Goal: Contribute content: Contribute content

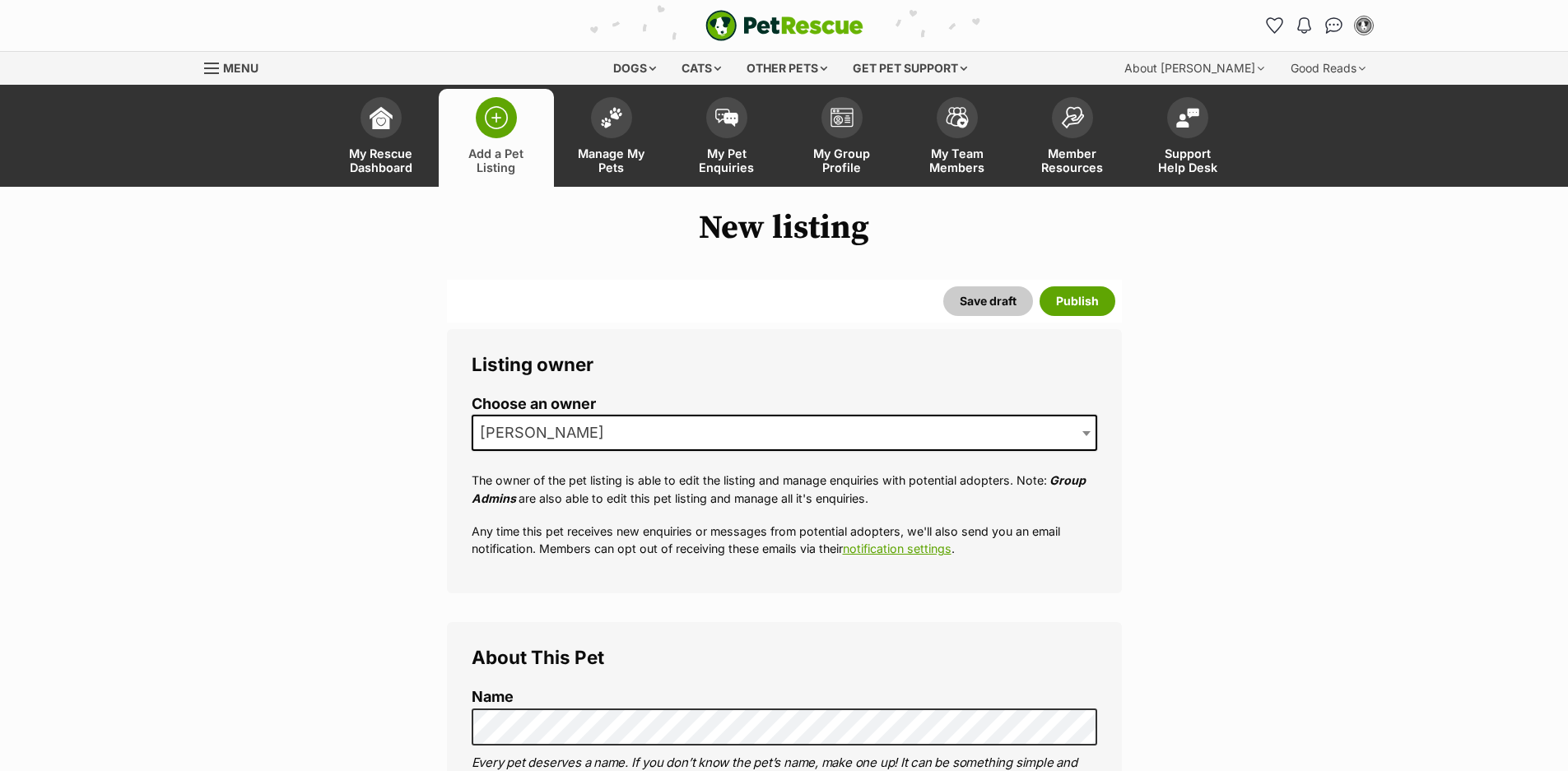
select select
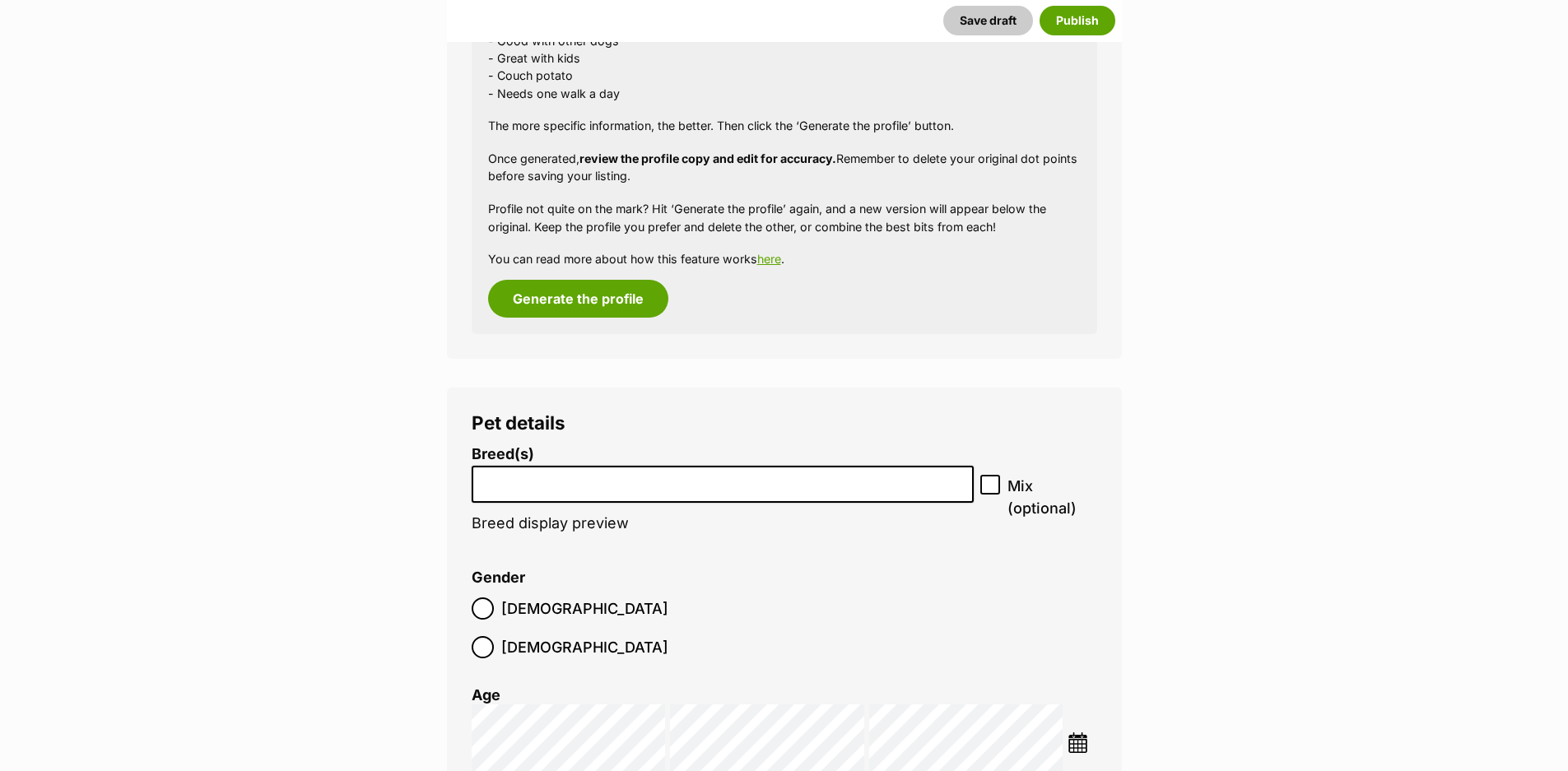
scroll to position [1645, 0]
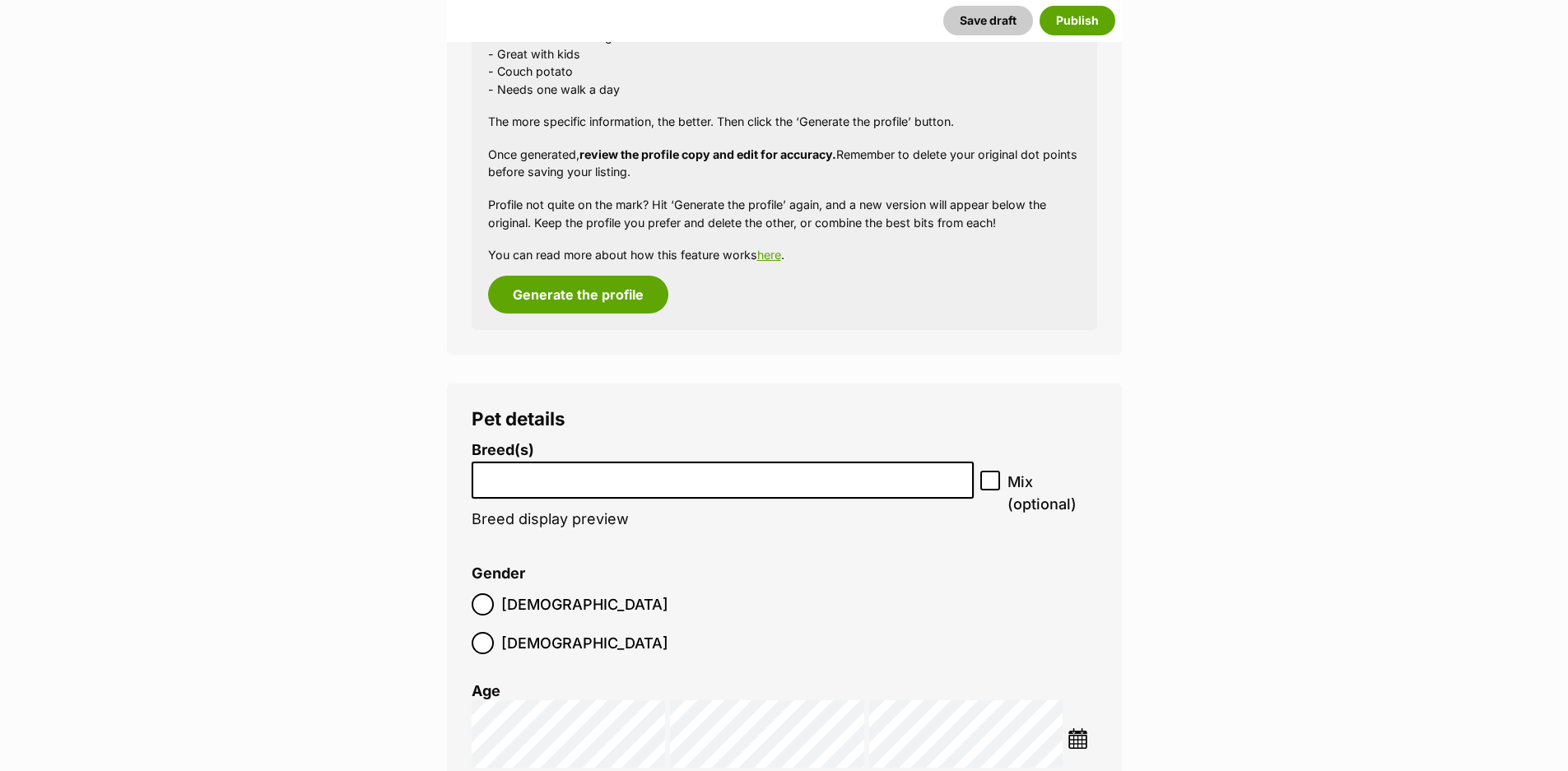
click at [546, 483] on input "search" at bounding box center [722, 476] width 491 height 17
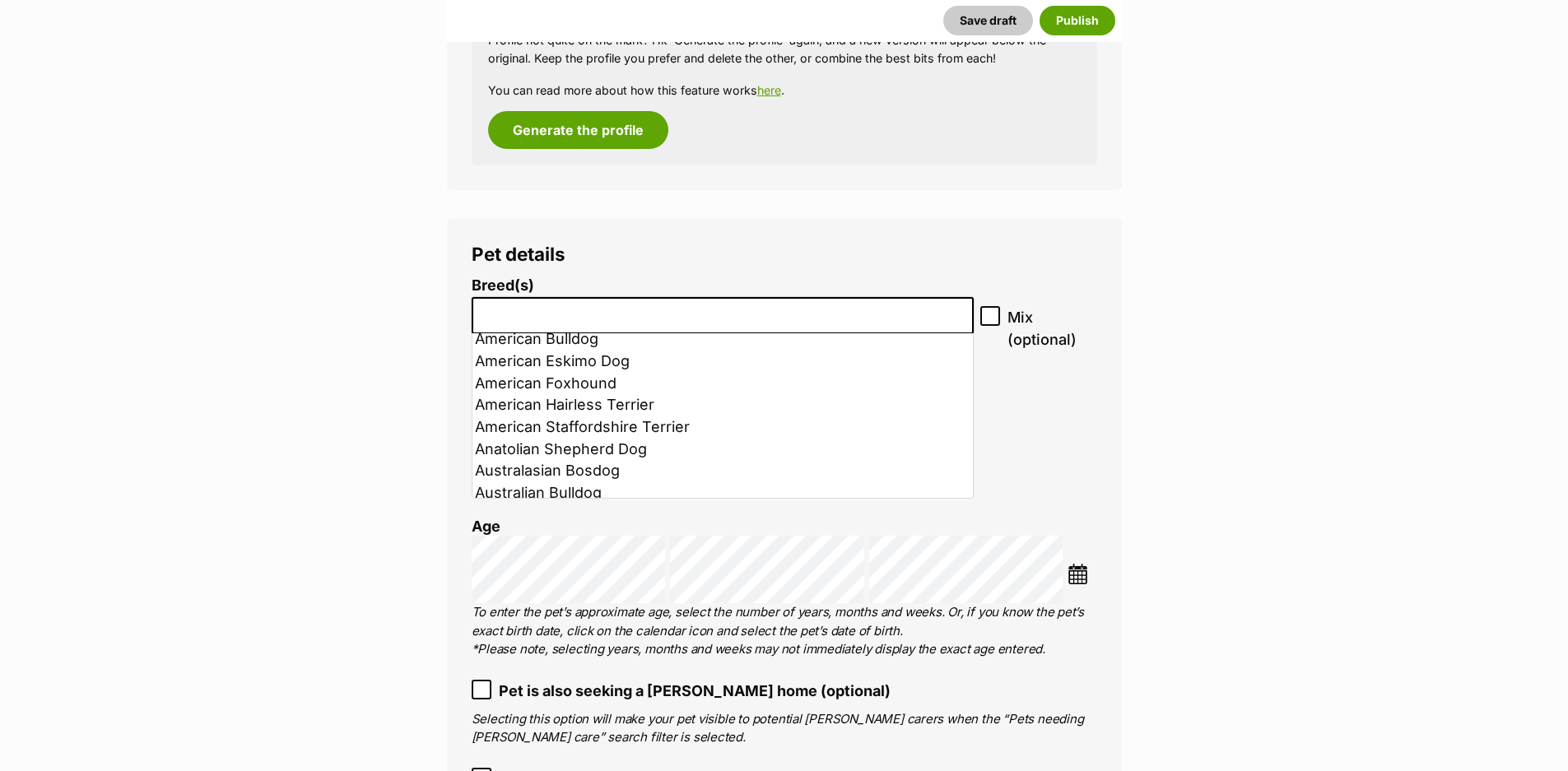
scroll to position [165, 0]
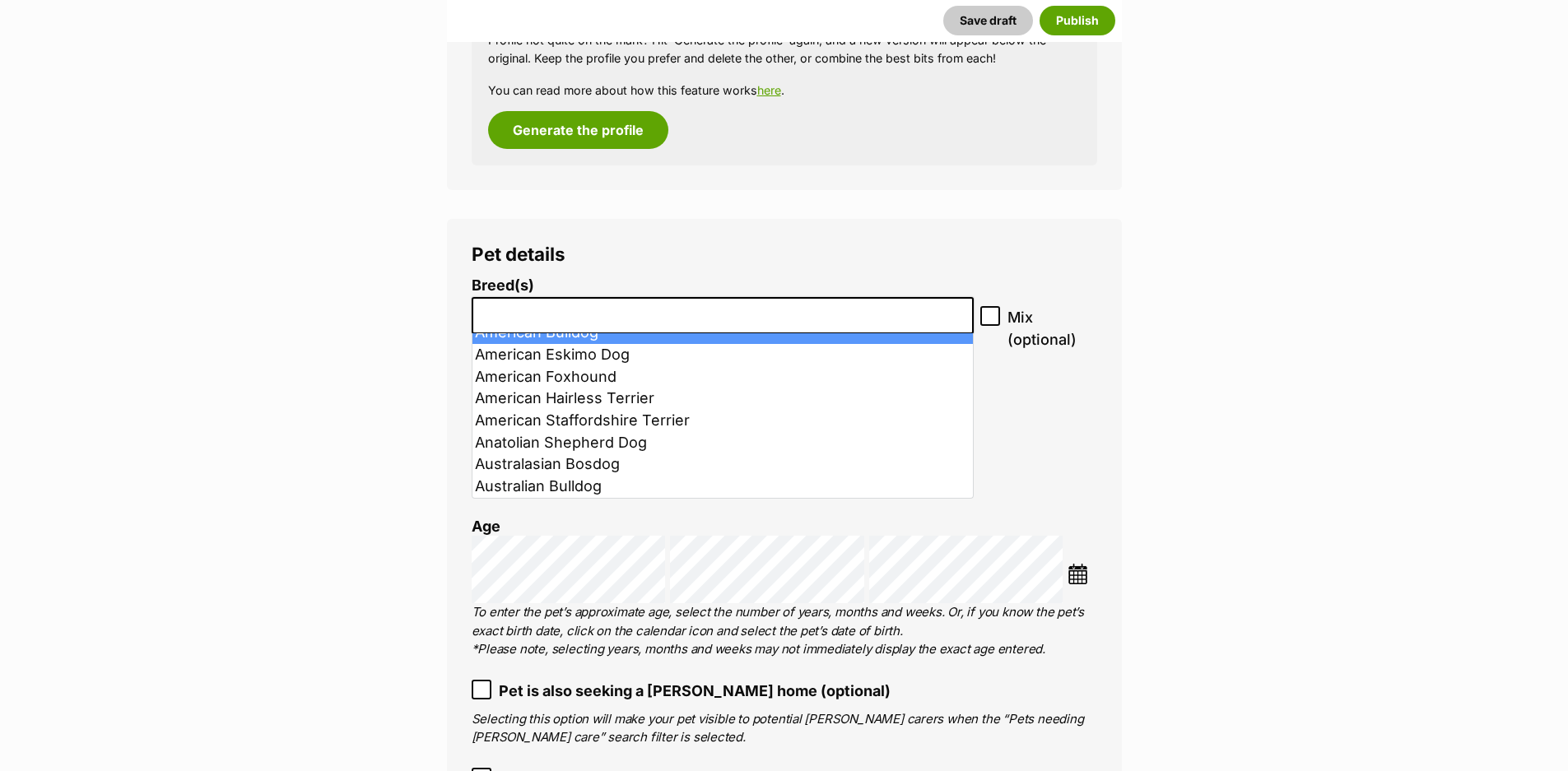
click at [631, 310] on input "search" at bounding box center [722, 311] width 491 height 17
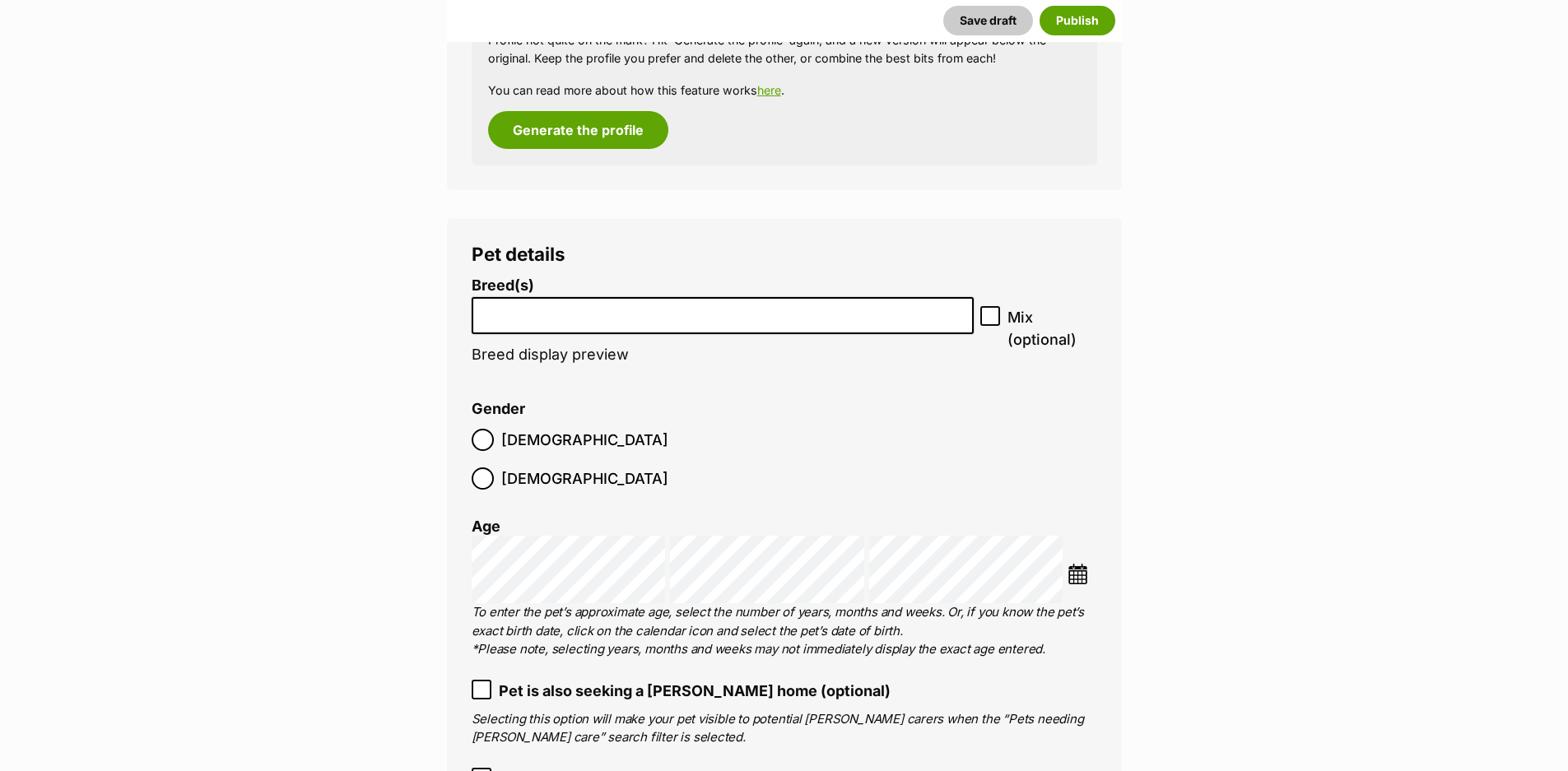
click at [600, 305] on input "search" at bounding box center [722, 311] width 491 height 17
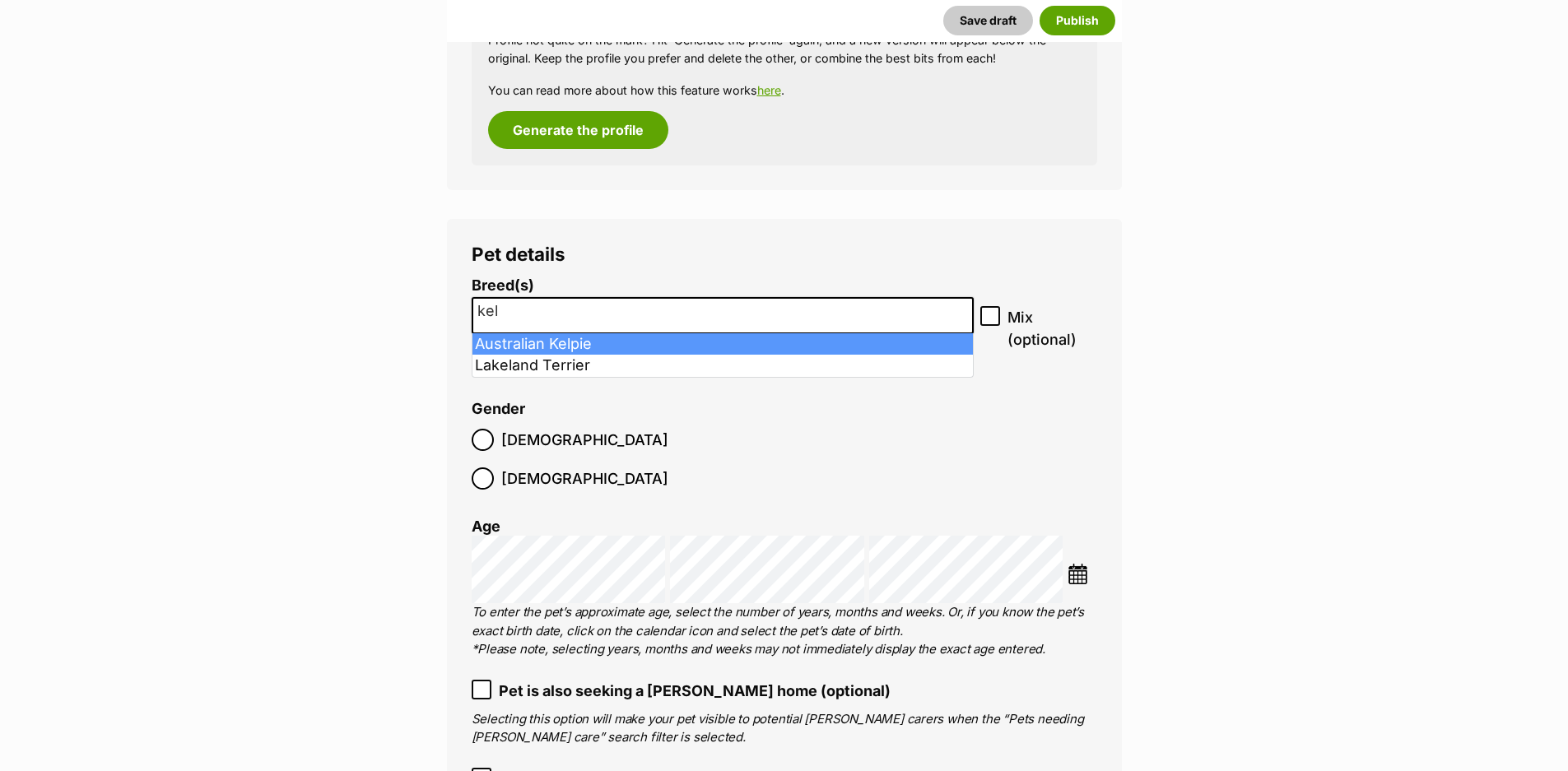
type input "kel"
select select "723"
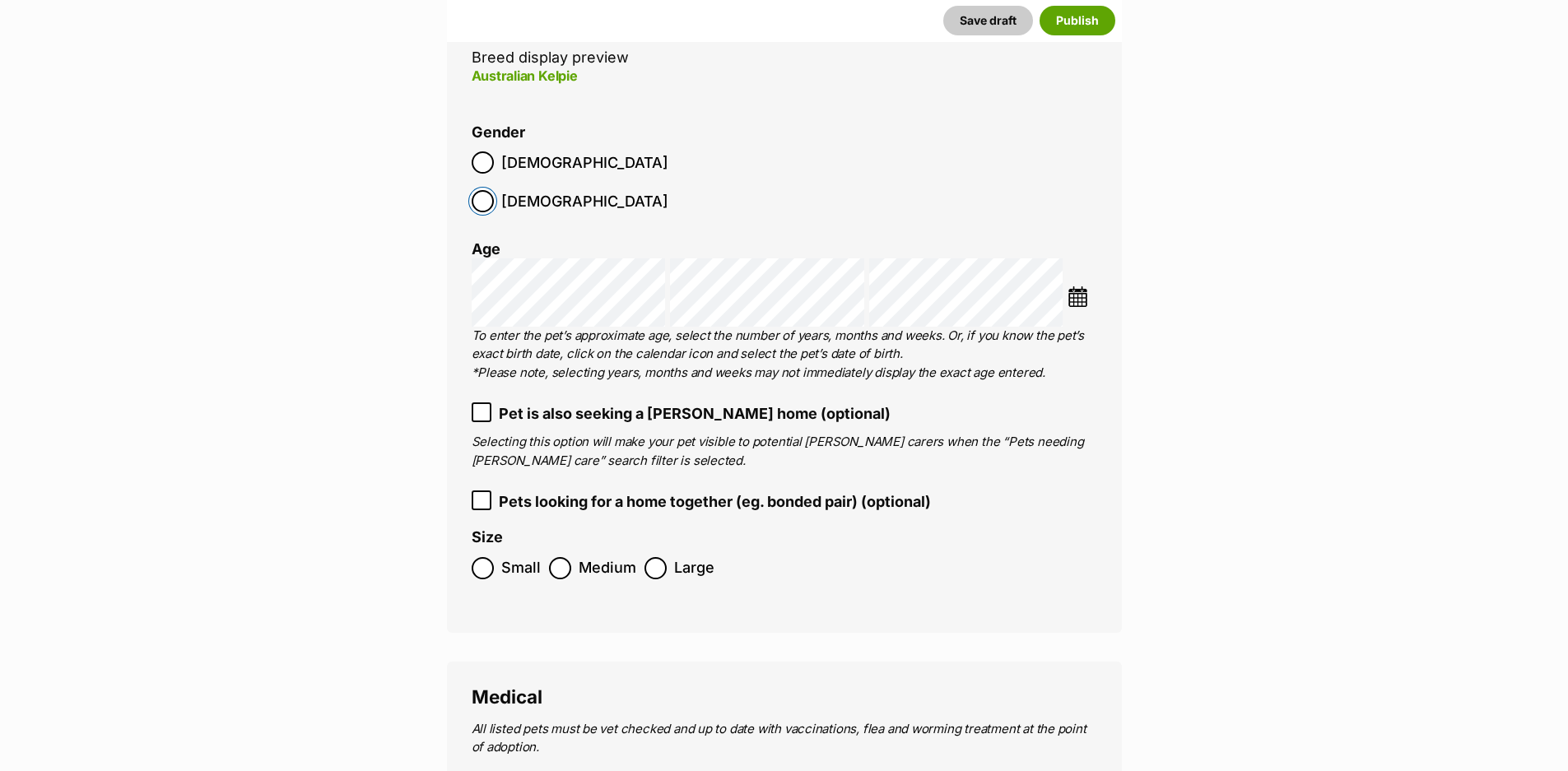
scroll to position [2139, 0]
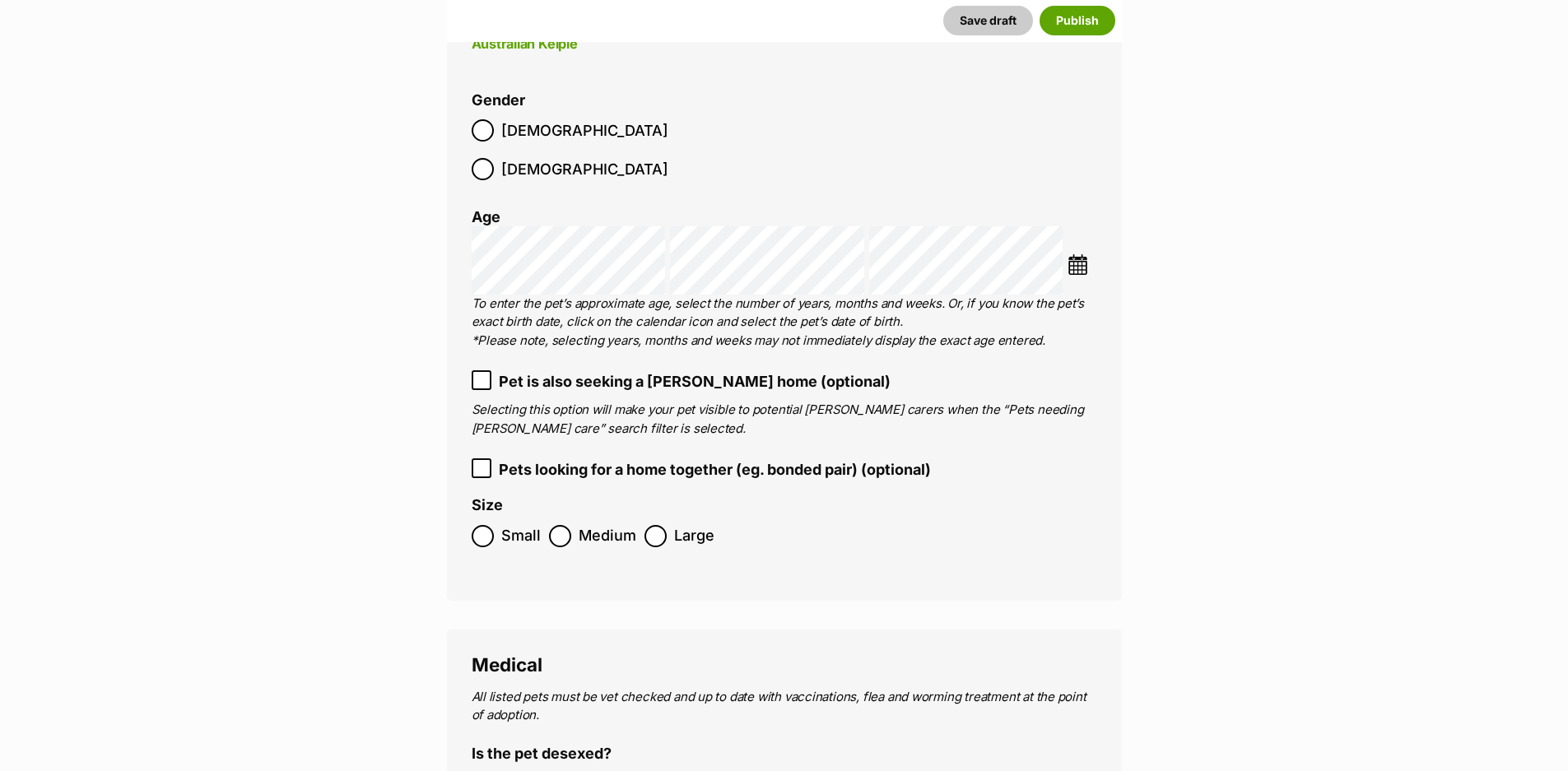
click at [1072, 254] on img at bounding box center [1078, 264] width 21 height 21
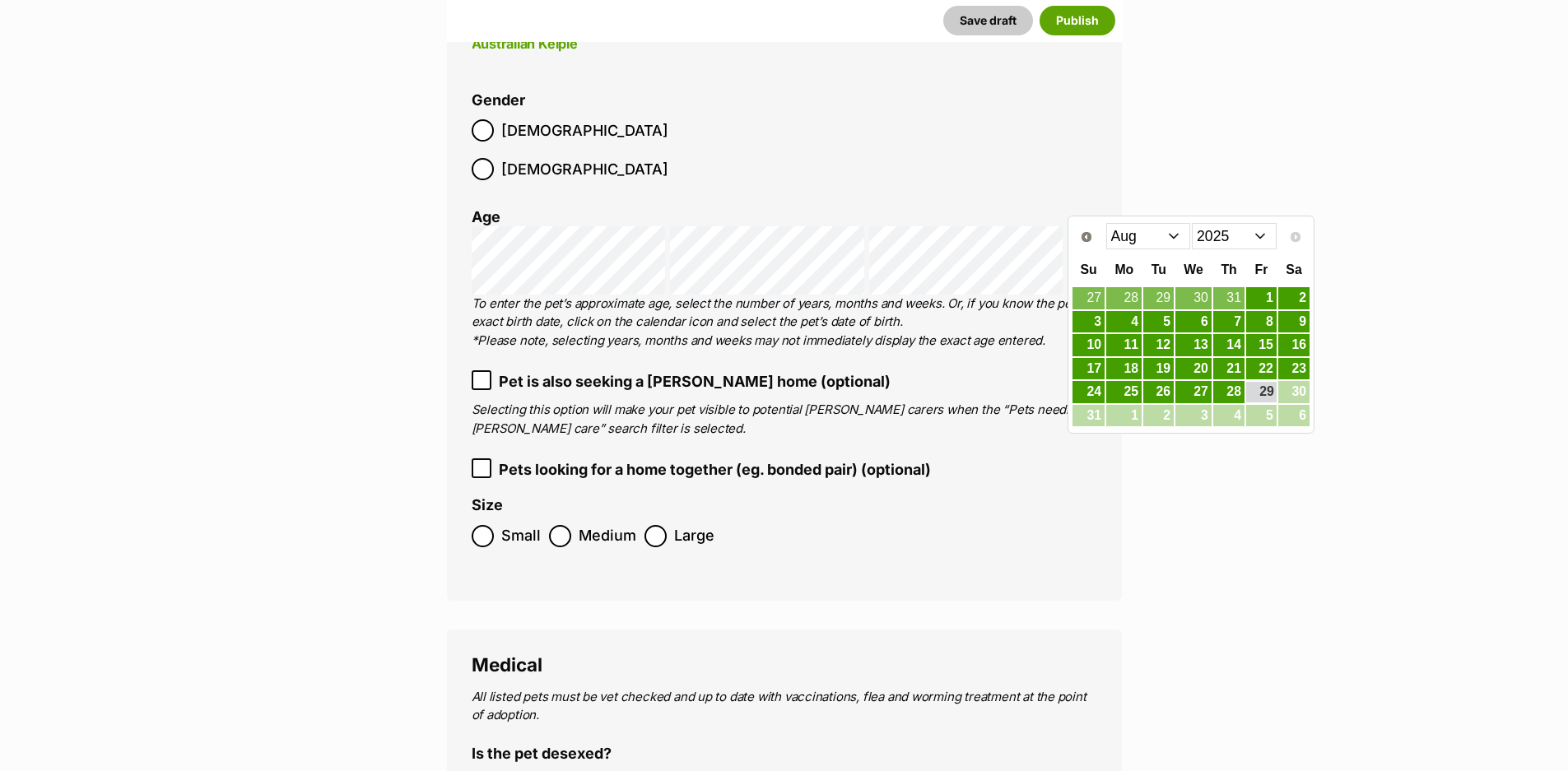
click at [1269, 240] on select "2015 2016 2017 2018 2019 2020 2021 2022 2023 2024 2025" at bounding box center [1234, 236] width 85 height 26
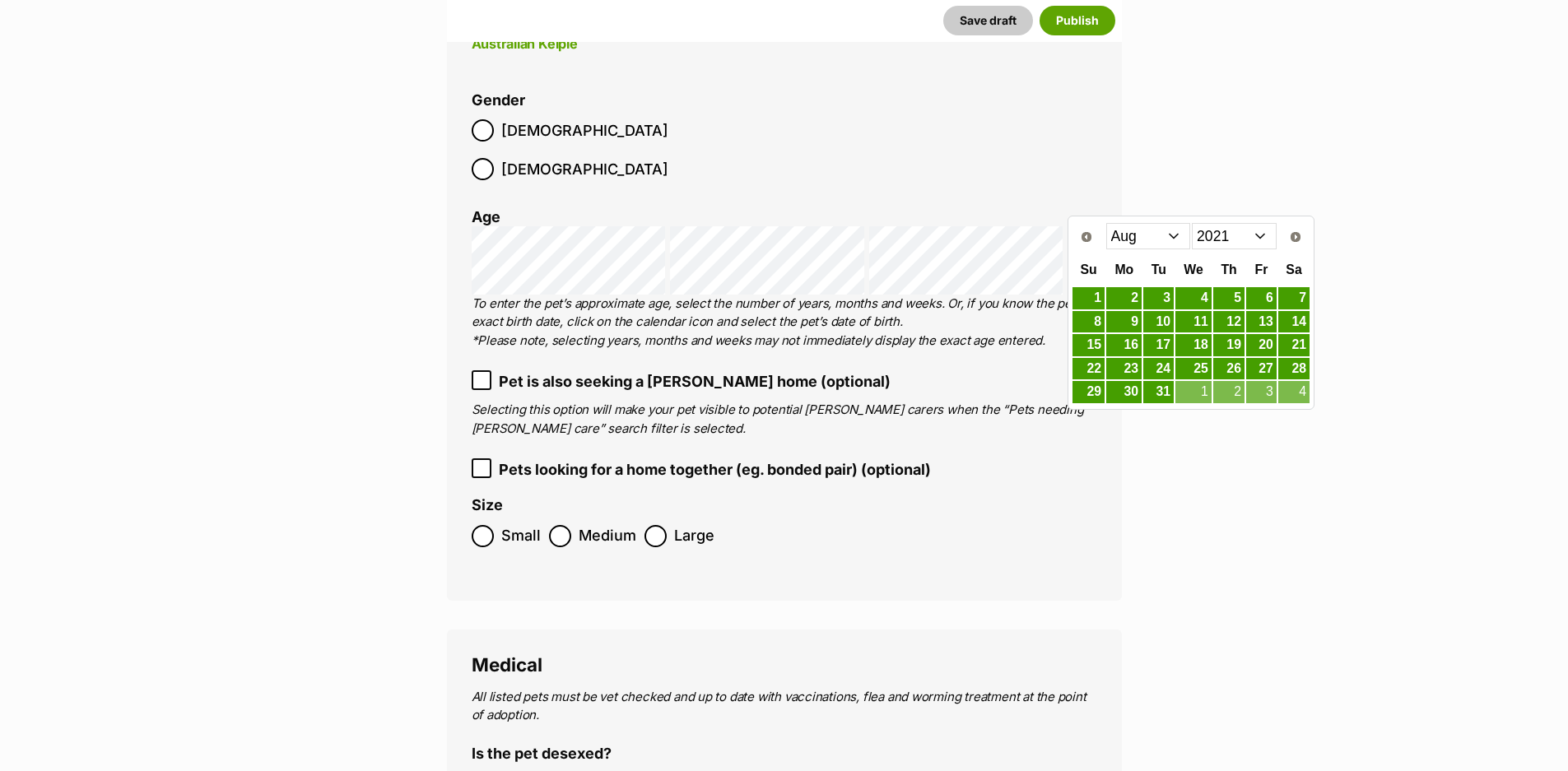
click at [1175, 238] on select "Jan Feb Mar Apr May Jun Jul Aug Sep Oct Nov Dec" at bounding box center [1148, 236] width 85 height 26
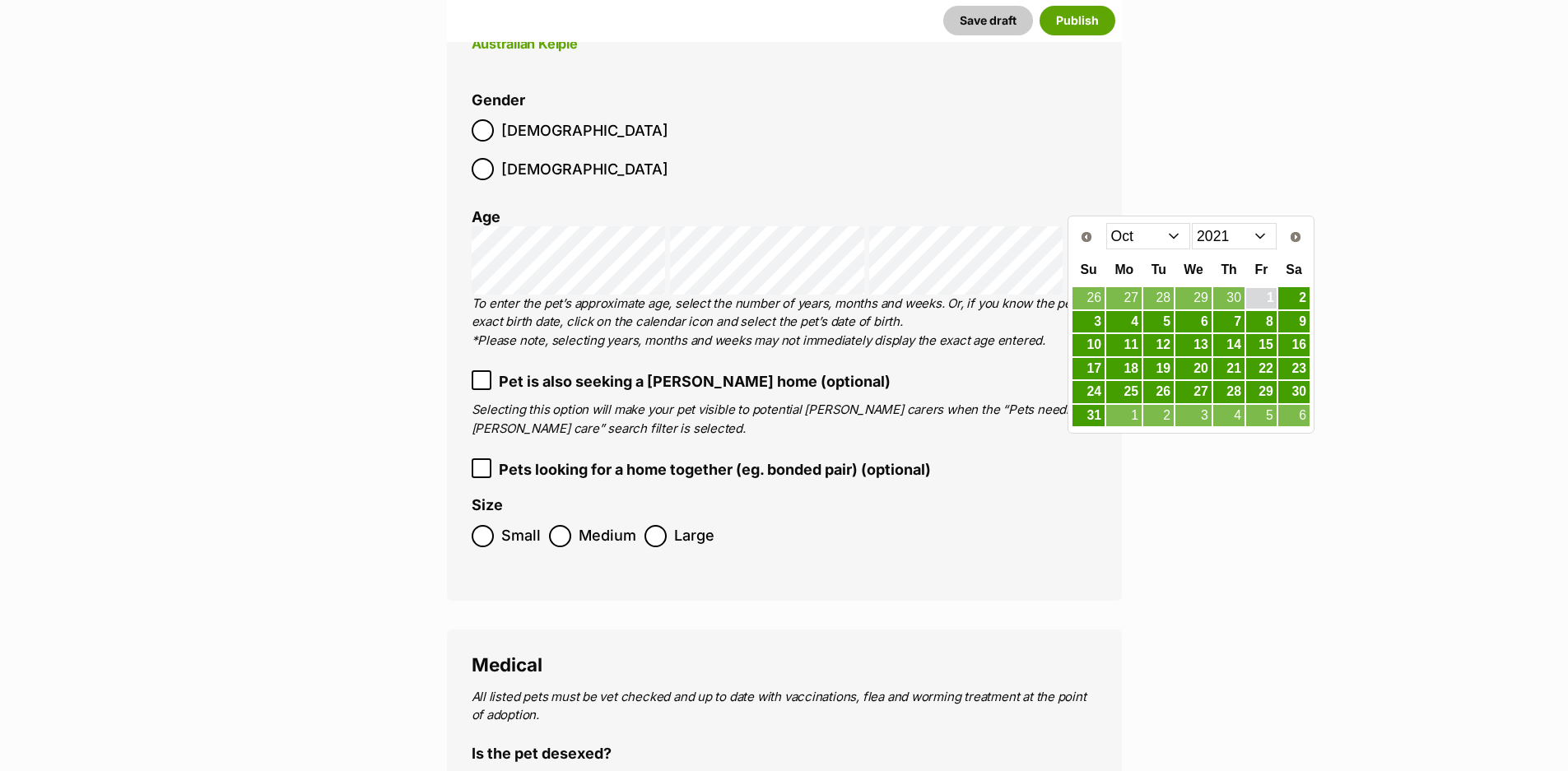
click at [1254, 299] on link "1" at bounding box center [1261, 298] width 30 height 21
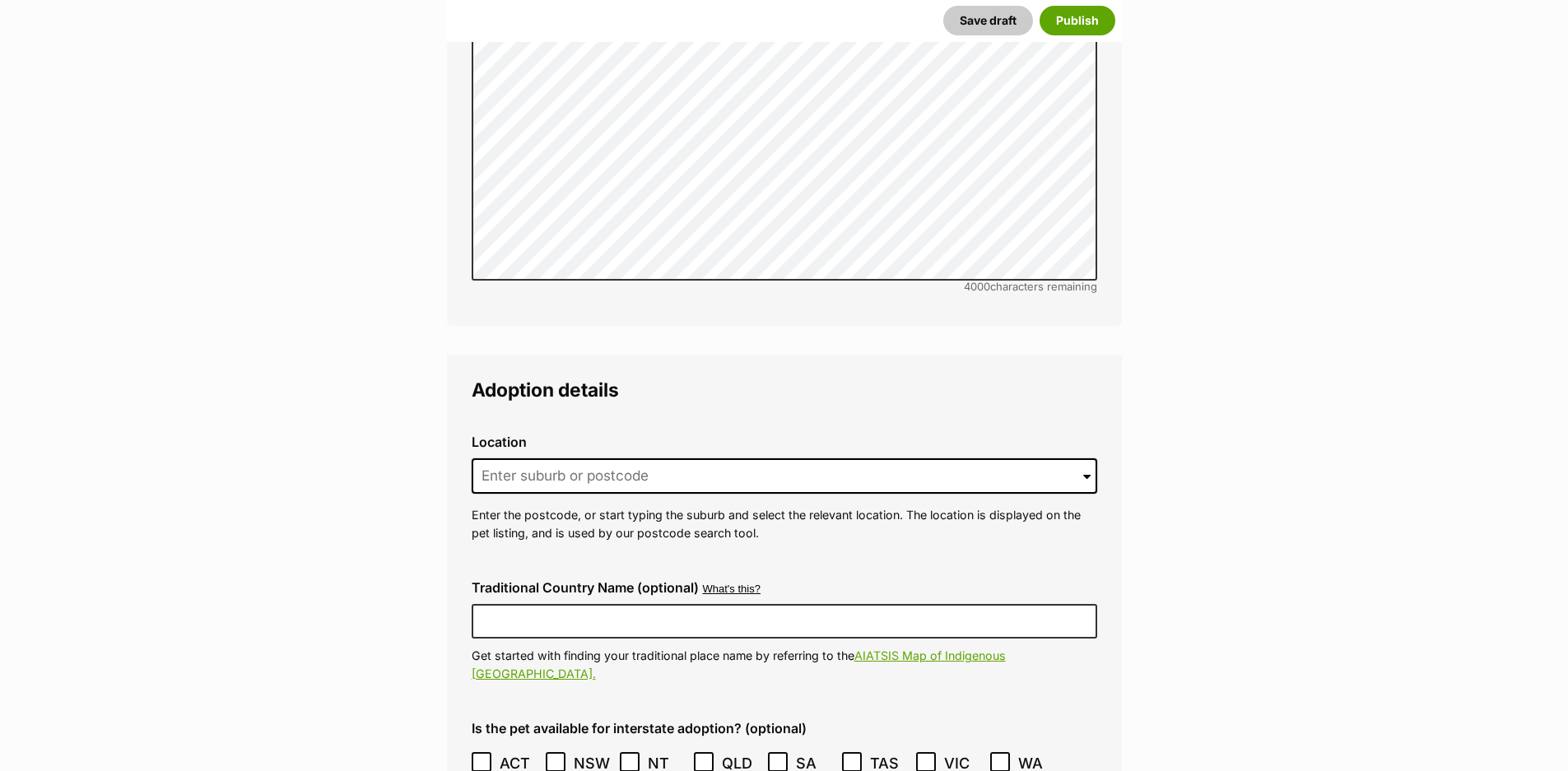
scroll to position [3537, 0]
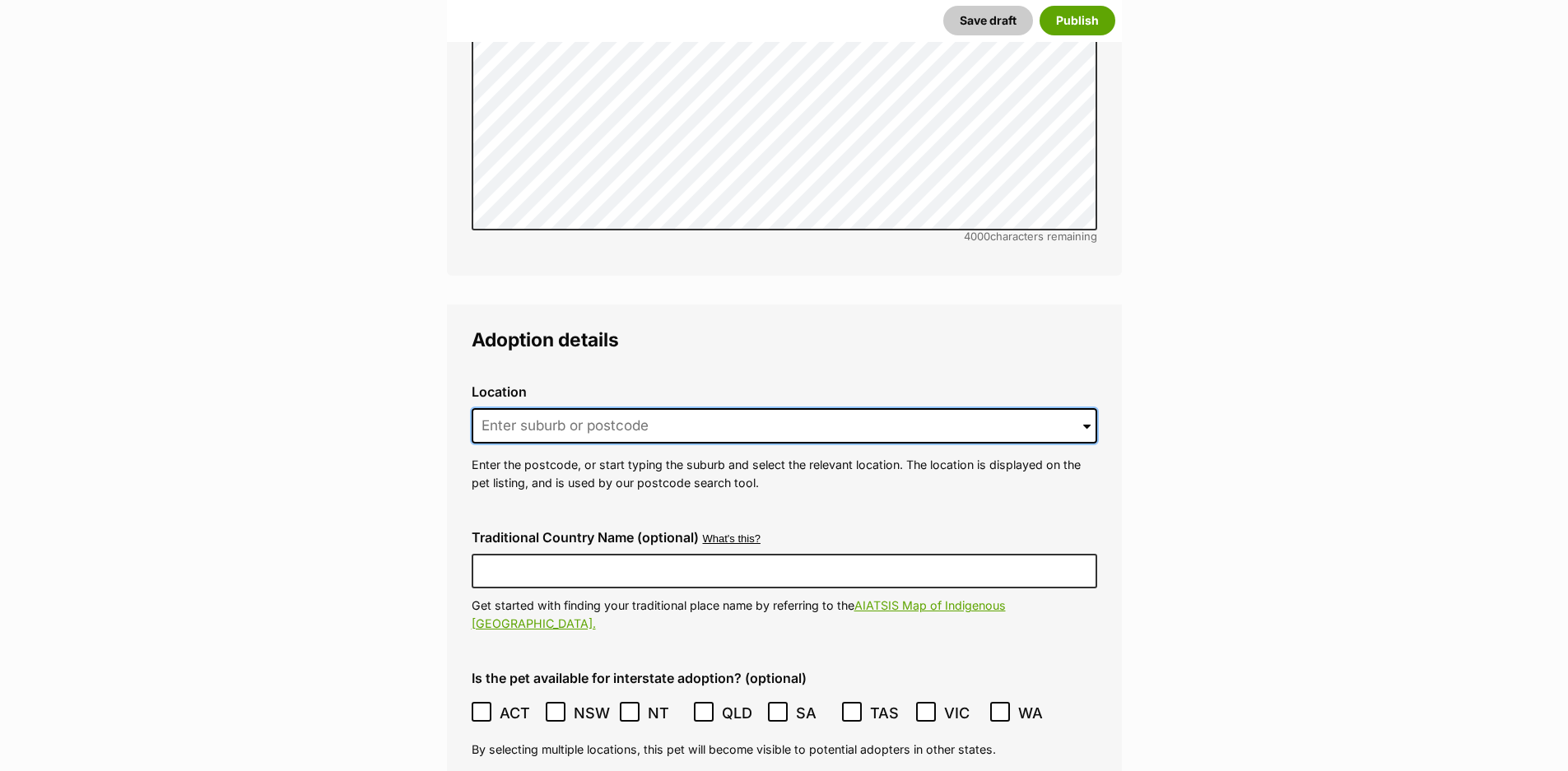
click at [536, 408] on input at bounding box center [784, 426] width 626 height 36
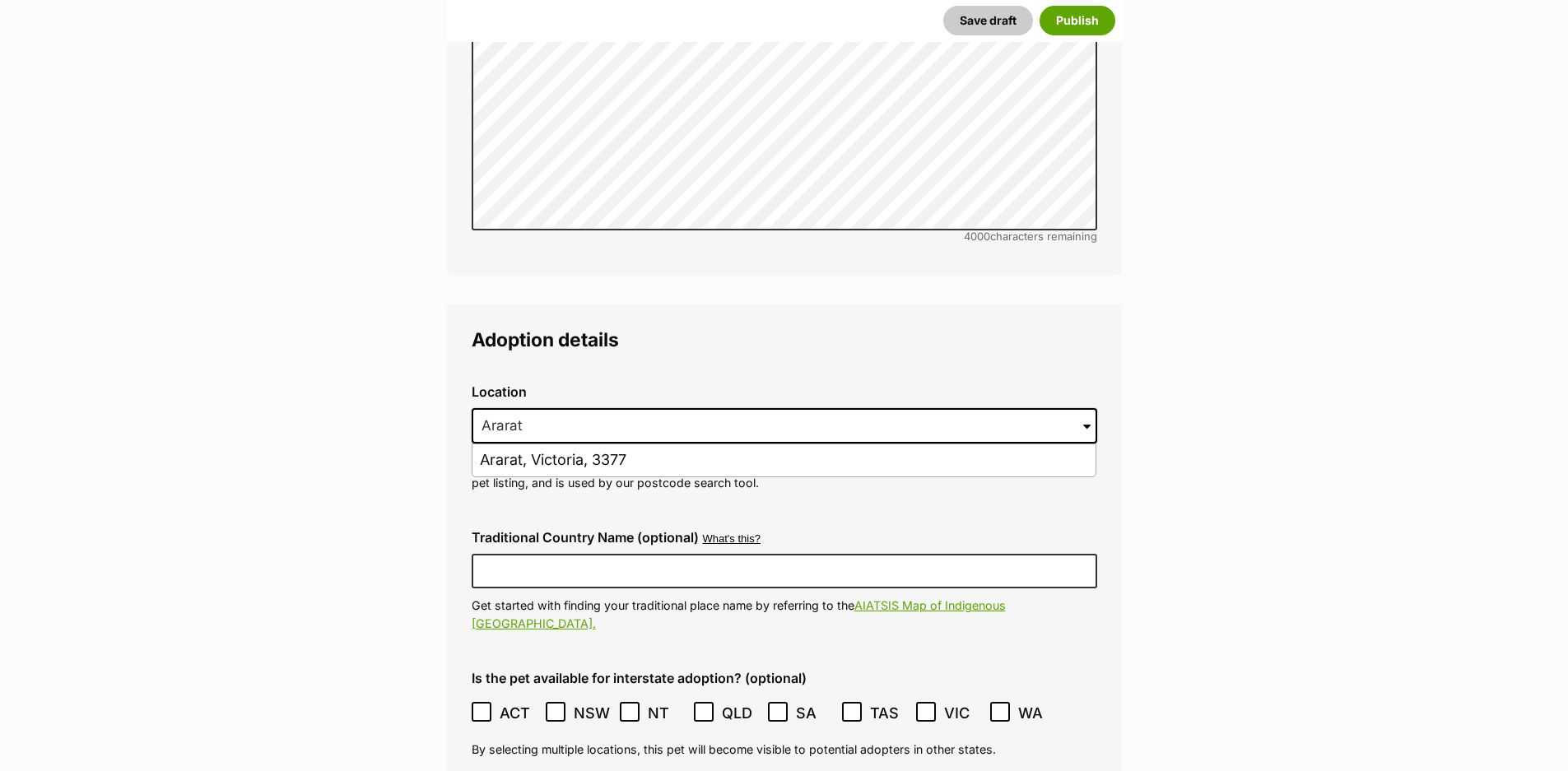
click at [528, 444] on li "Ararat, Victoria, 3377" at bounding box center [784, 460] width 623 height 32
type input "Ararat, Victoria, 3377"
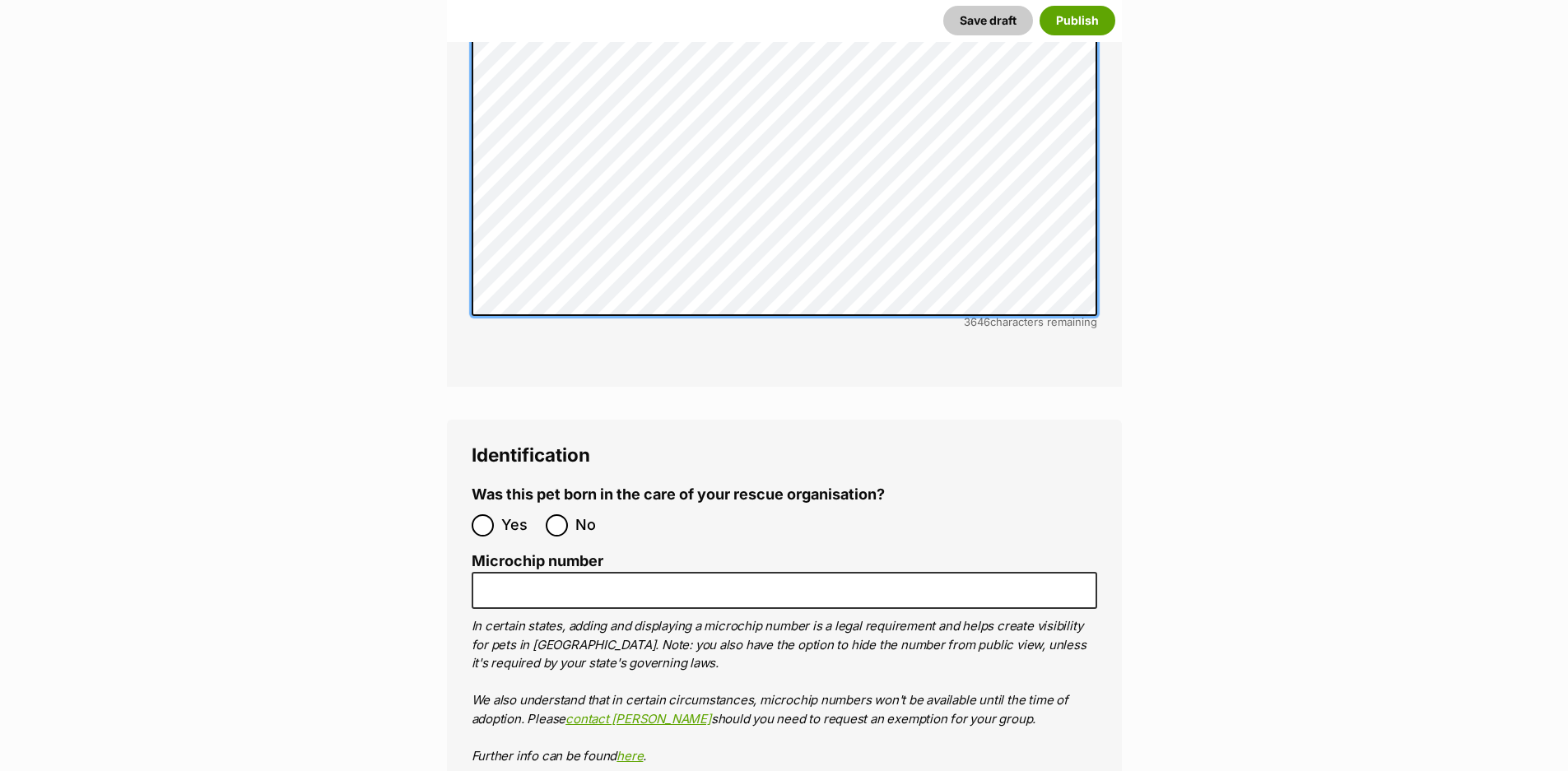
scroll to position [4936, 0]
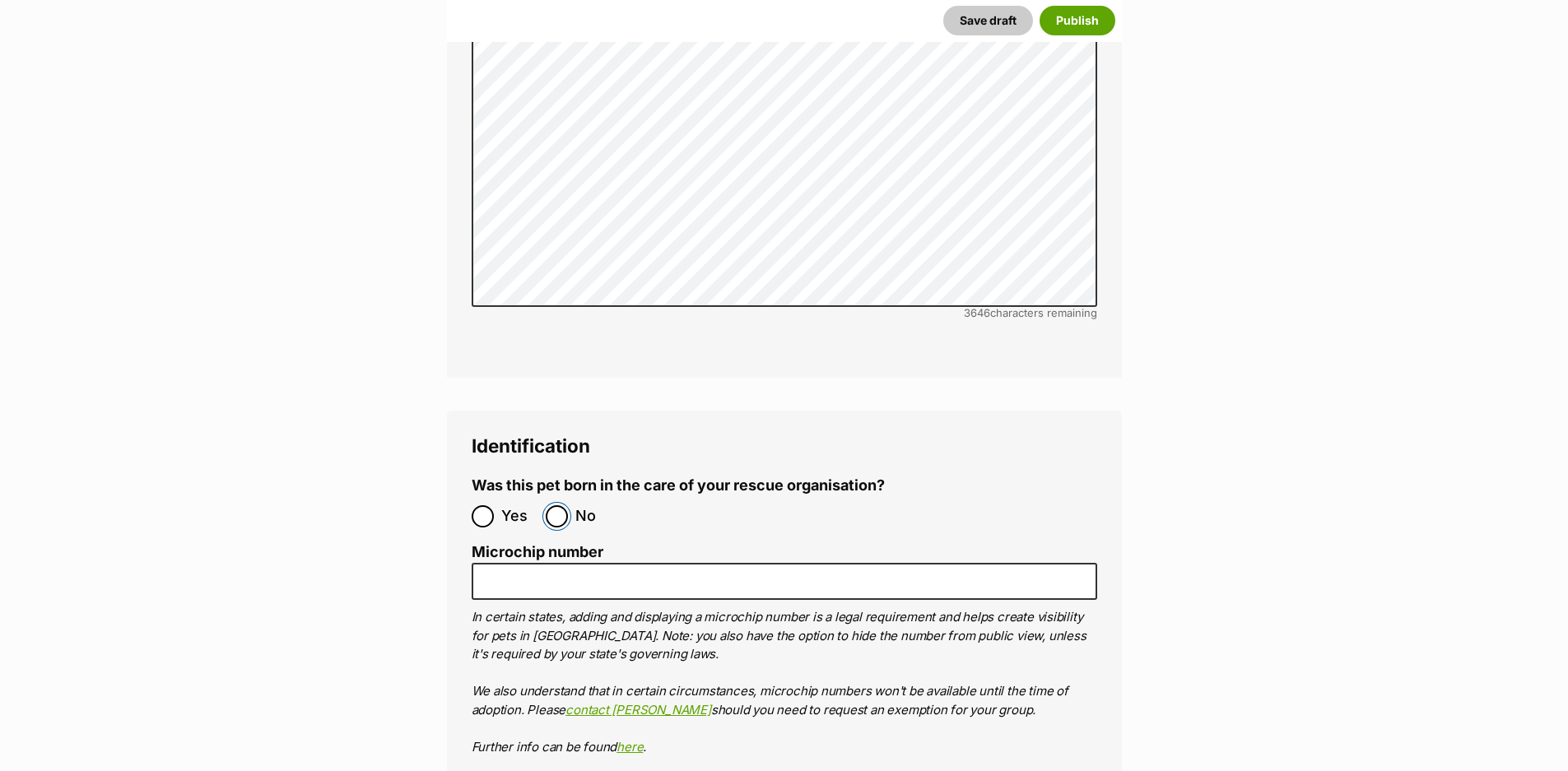
click at [556, 505] on input "No" at bounding box center [557, 516] width 23 height 23
radio input "true"
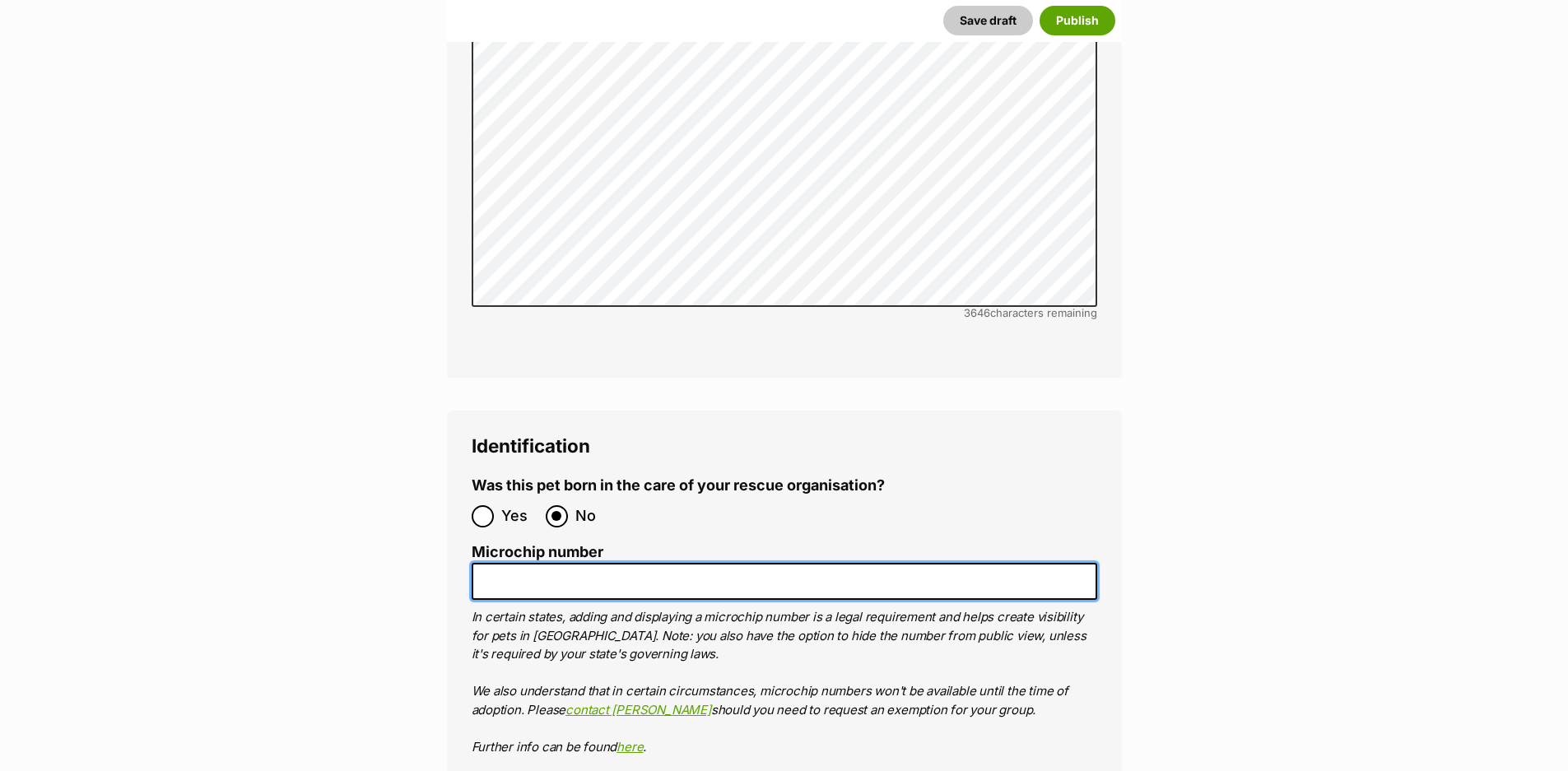
click at [543, 562] on input "Microchip number" at bounding box center [784, 580] width 626 height 37
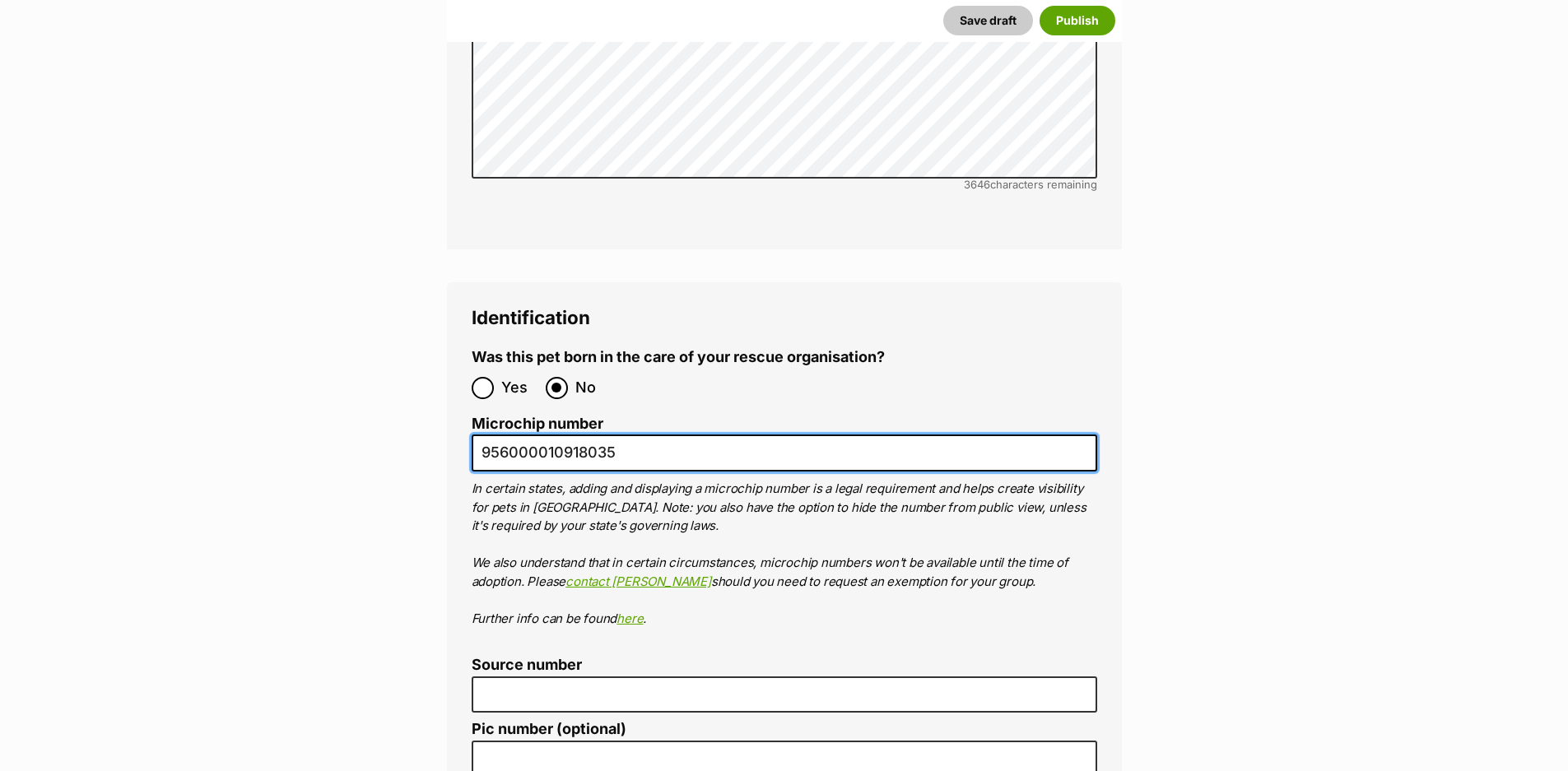
scroll to position [5265, 0]
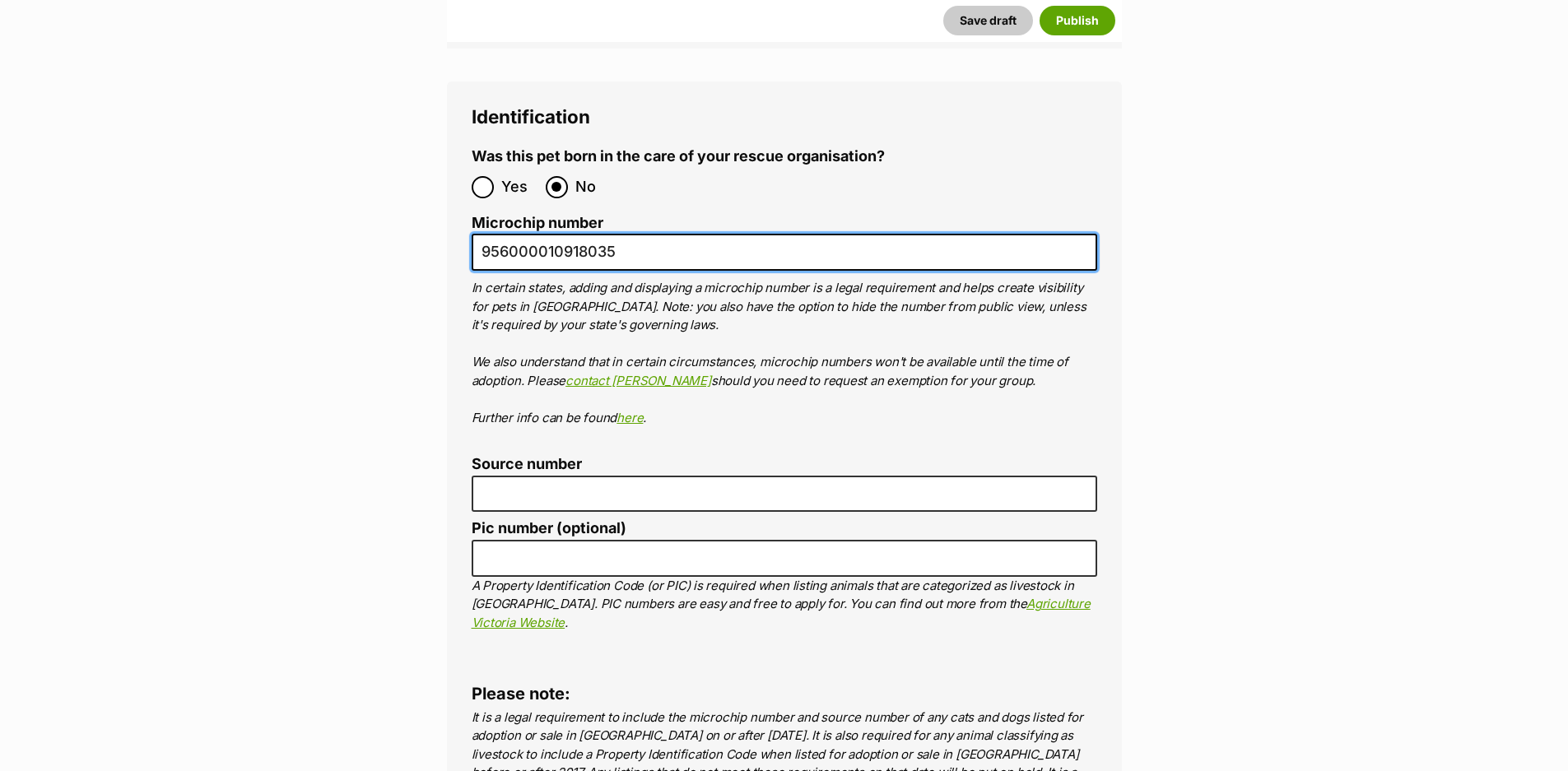
type input "956000010918035"
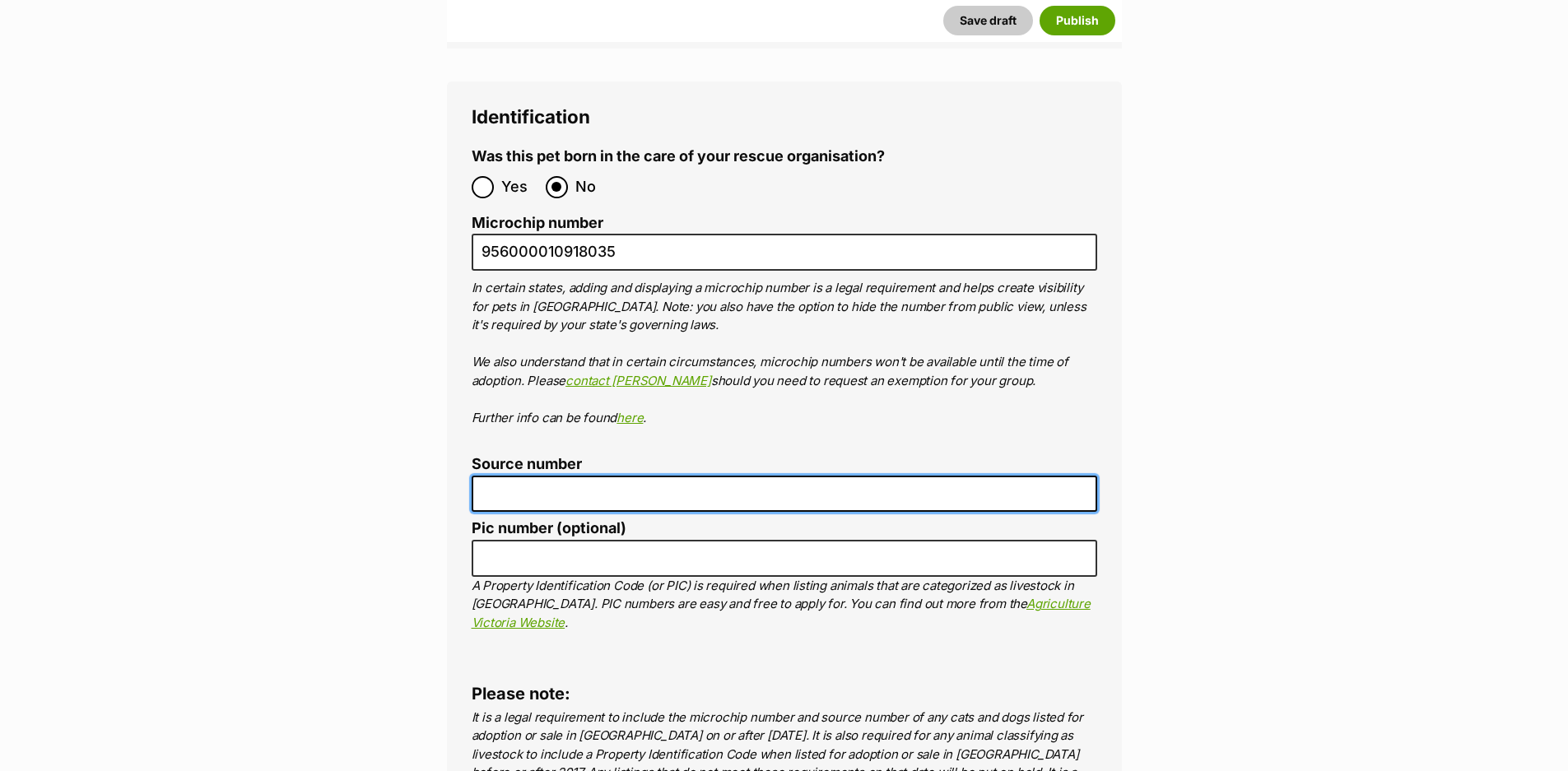
click at [557, 476] on input "Source number" at bounding box center [784, 494] width 626 height 37
type input "BR101787"
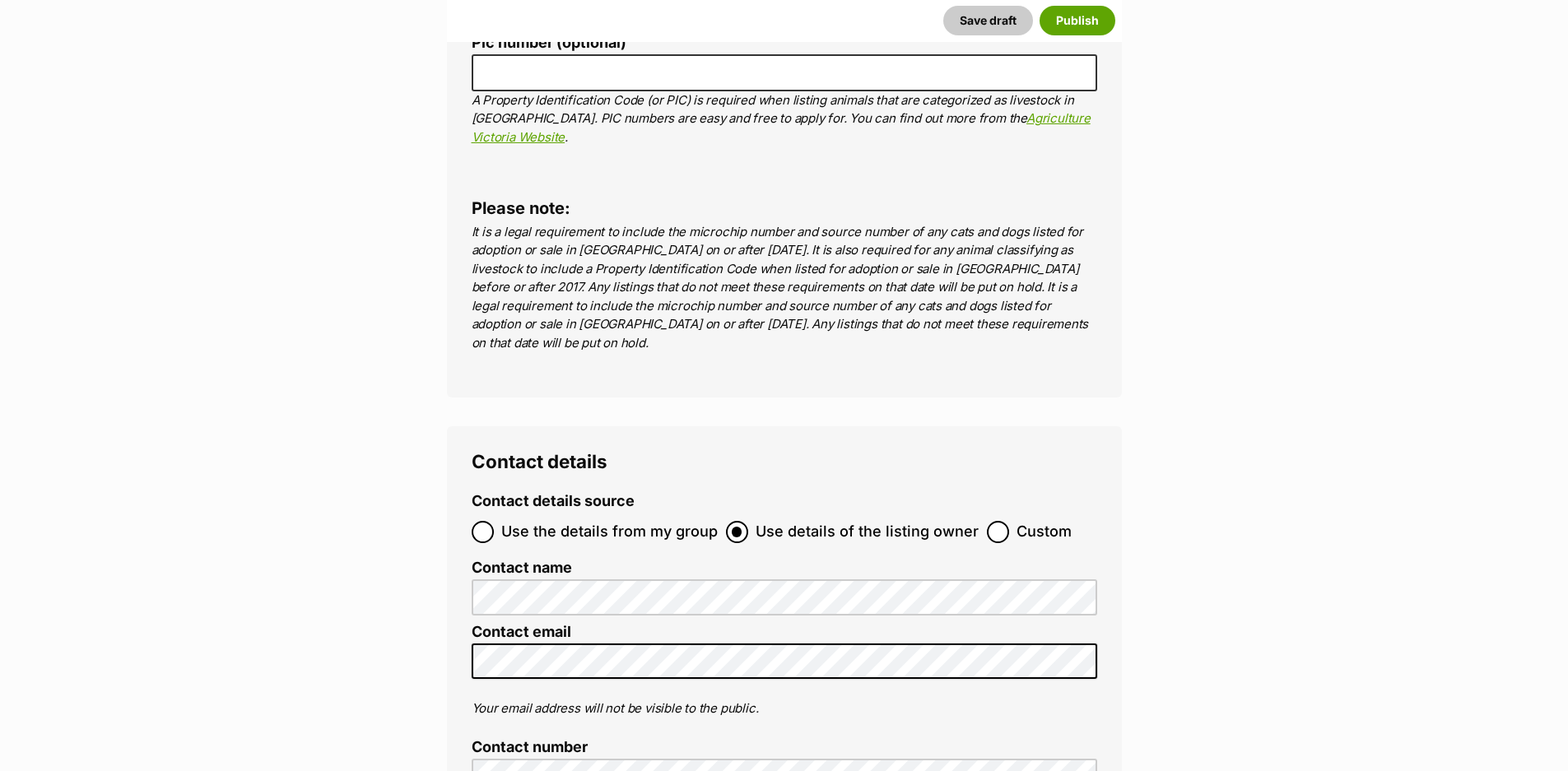
scroll to position [5759, 0]
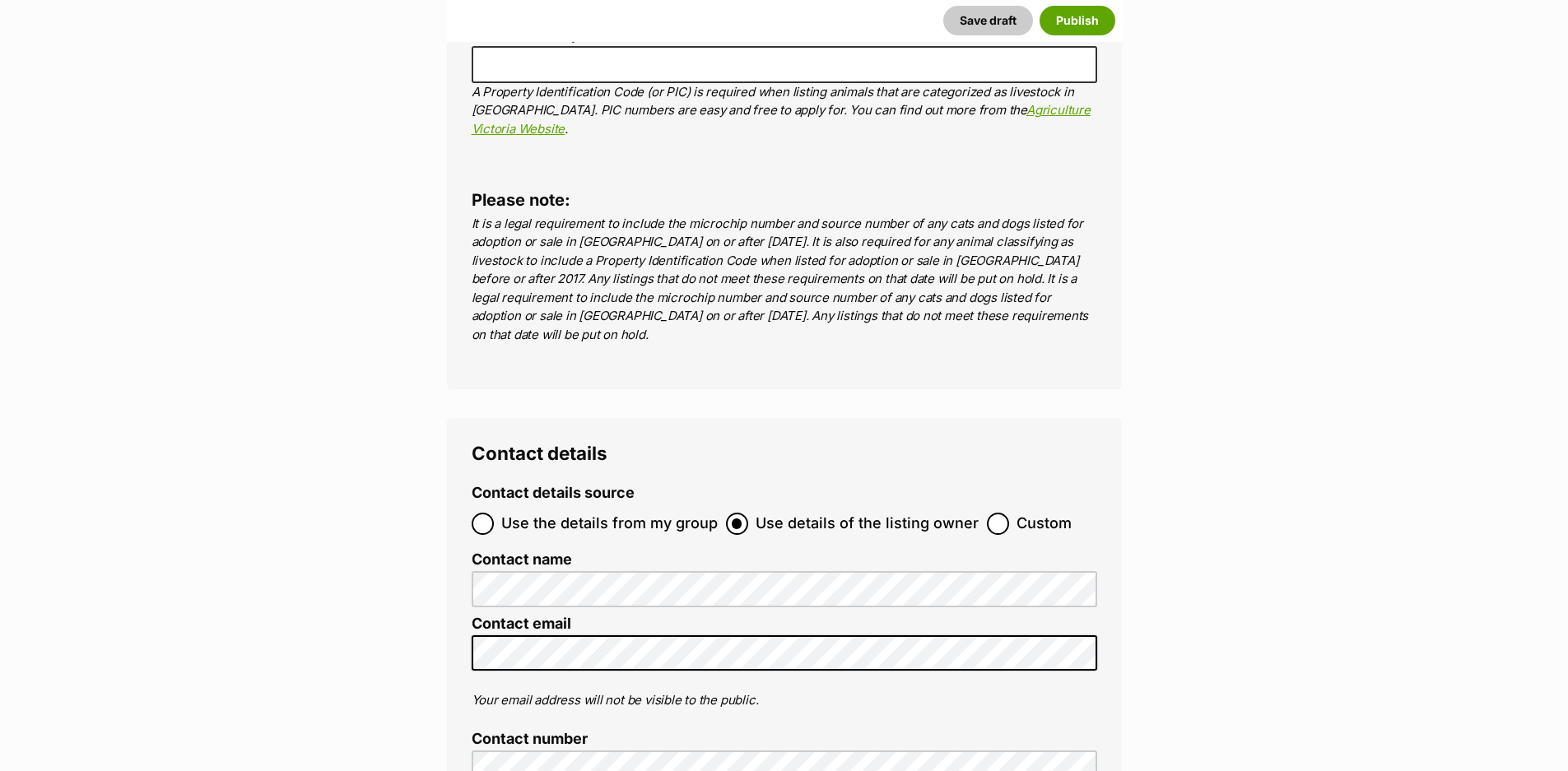
click at [660, 512] on span "Use the details from my group" at bounding box center [610, 524] width 216 height 23
click at [494, 512] on input "Use the details from my group" at bounding box center [483, 524] width 23 height 23
radio input "true"
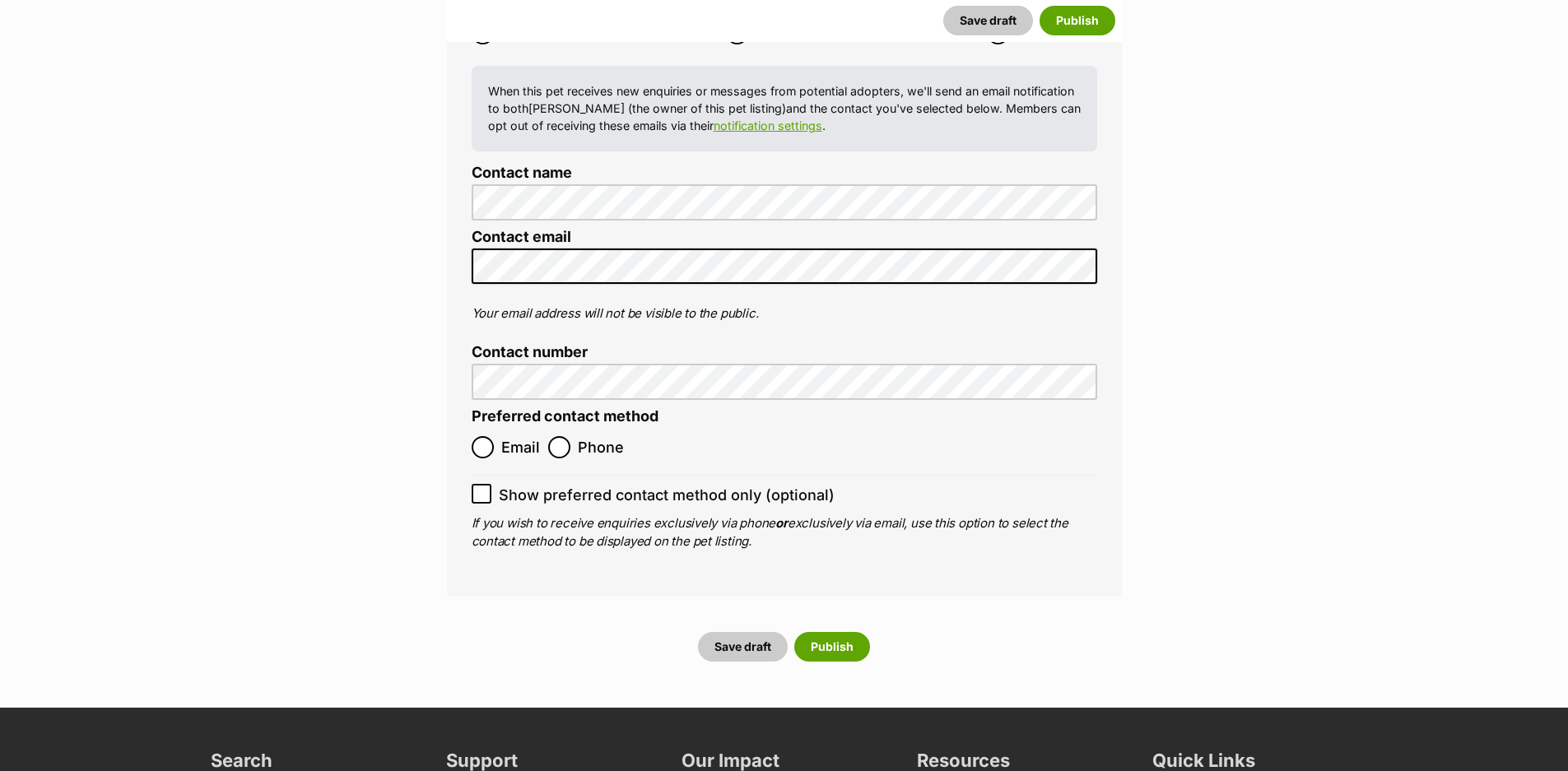
scroll to position [6253, 0]
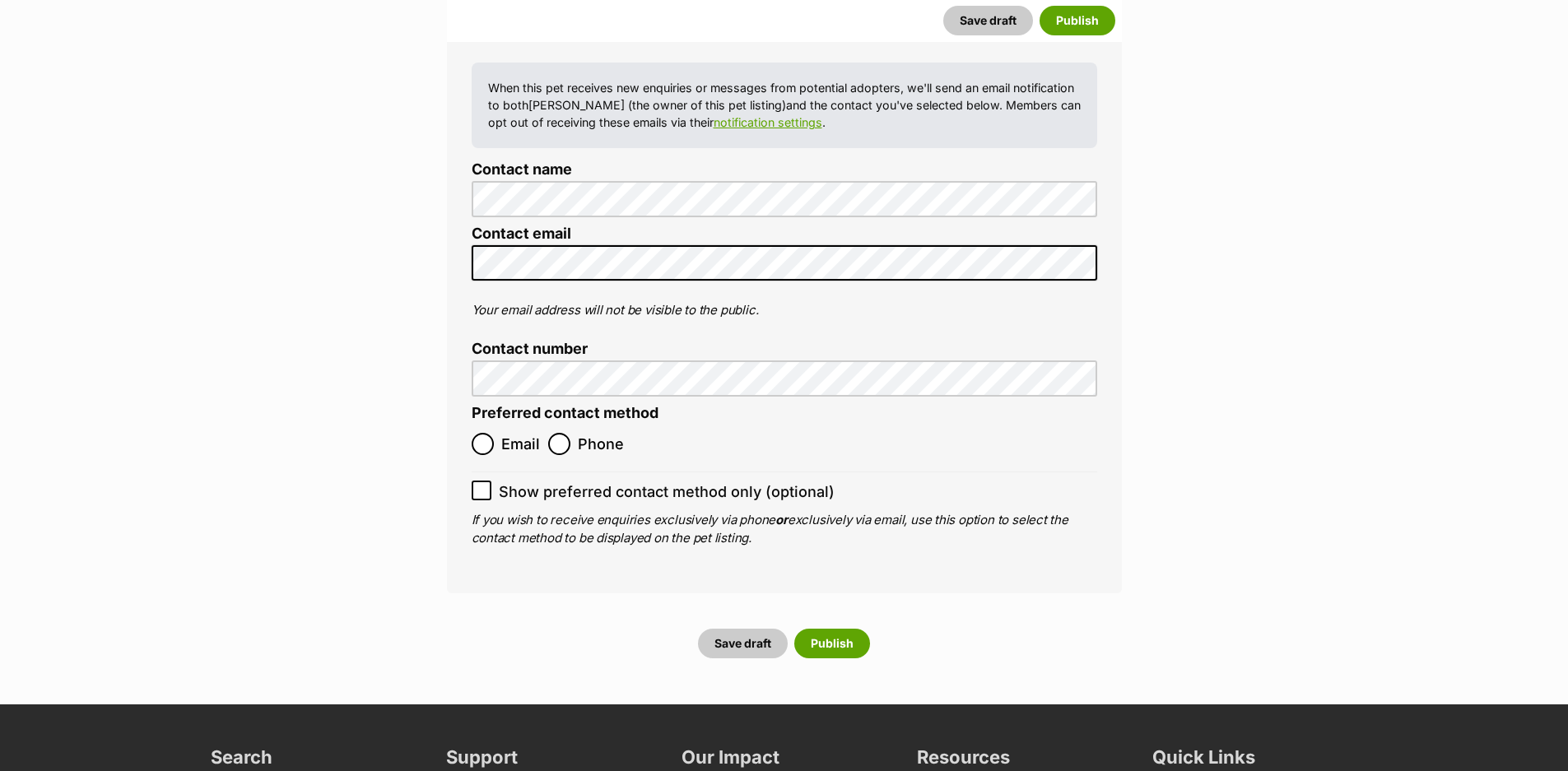
click at [513, 433] on span "Email" at bounding box center [520, 444] width 39 height 23
click at [494, 433] on input "Email" at bounding box center [483, 444] width 23 height 23
radio input "true"
click at [846, 628] on button "Publish" at bounding box center [832, 642] width 75 height 29
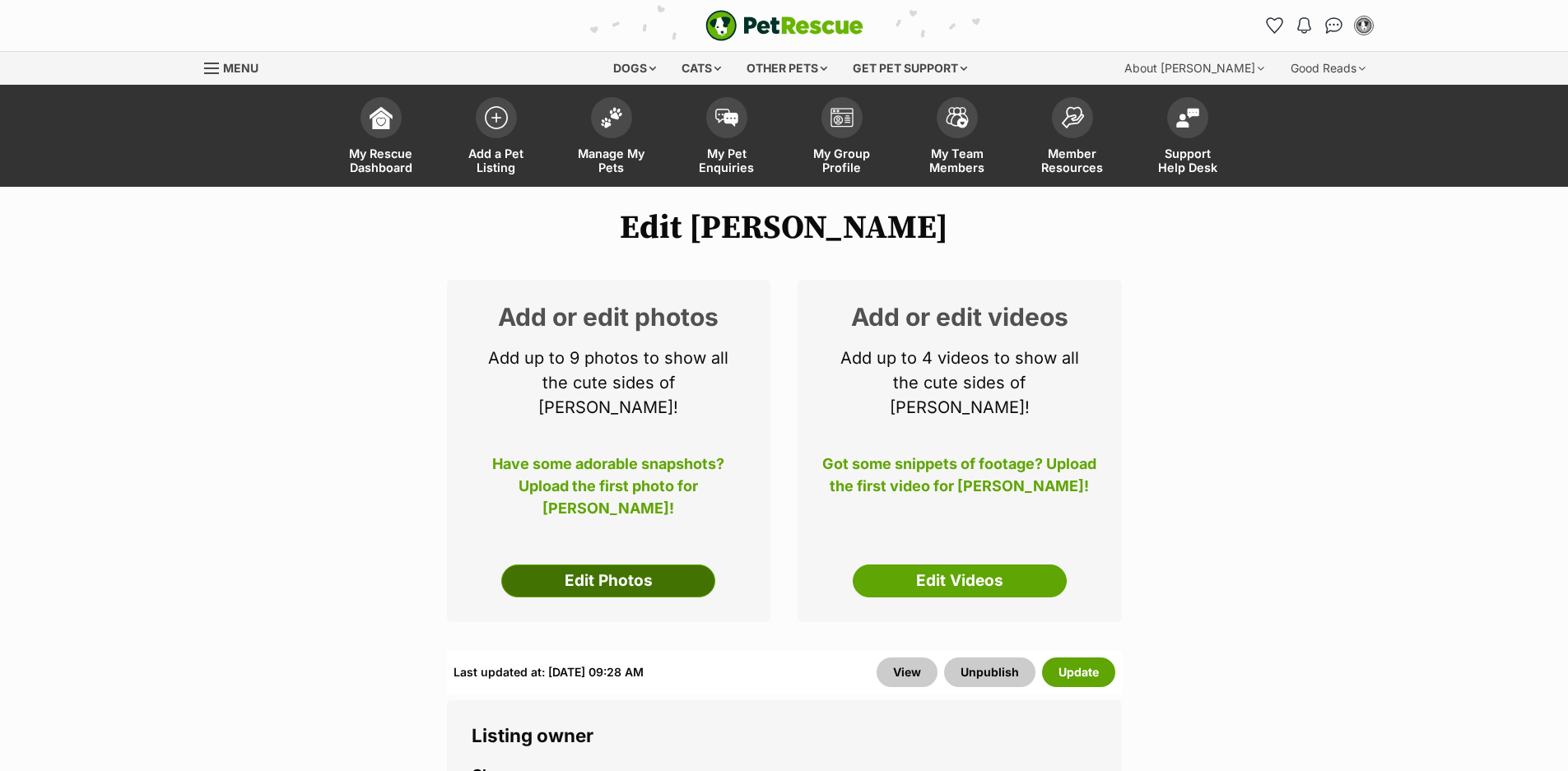
click at [597, 564] on link "Edit Photos" at bounding box center [608, 580] width 214 height 33
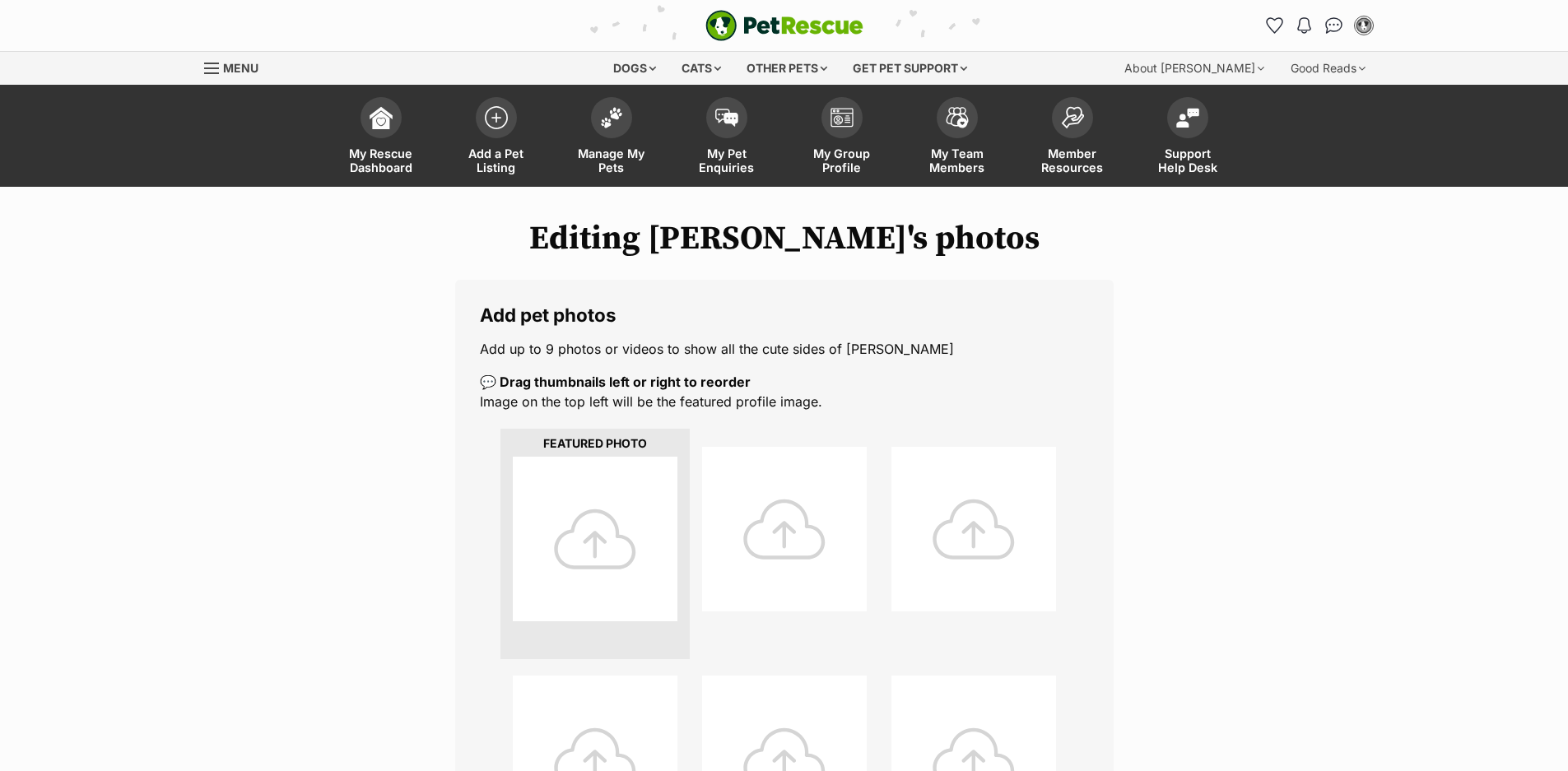
click at [630, 546] on div at bounding box center [594, 539] width 165 height 165
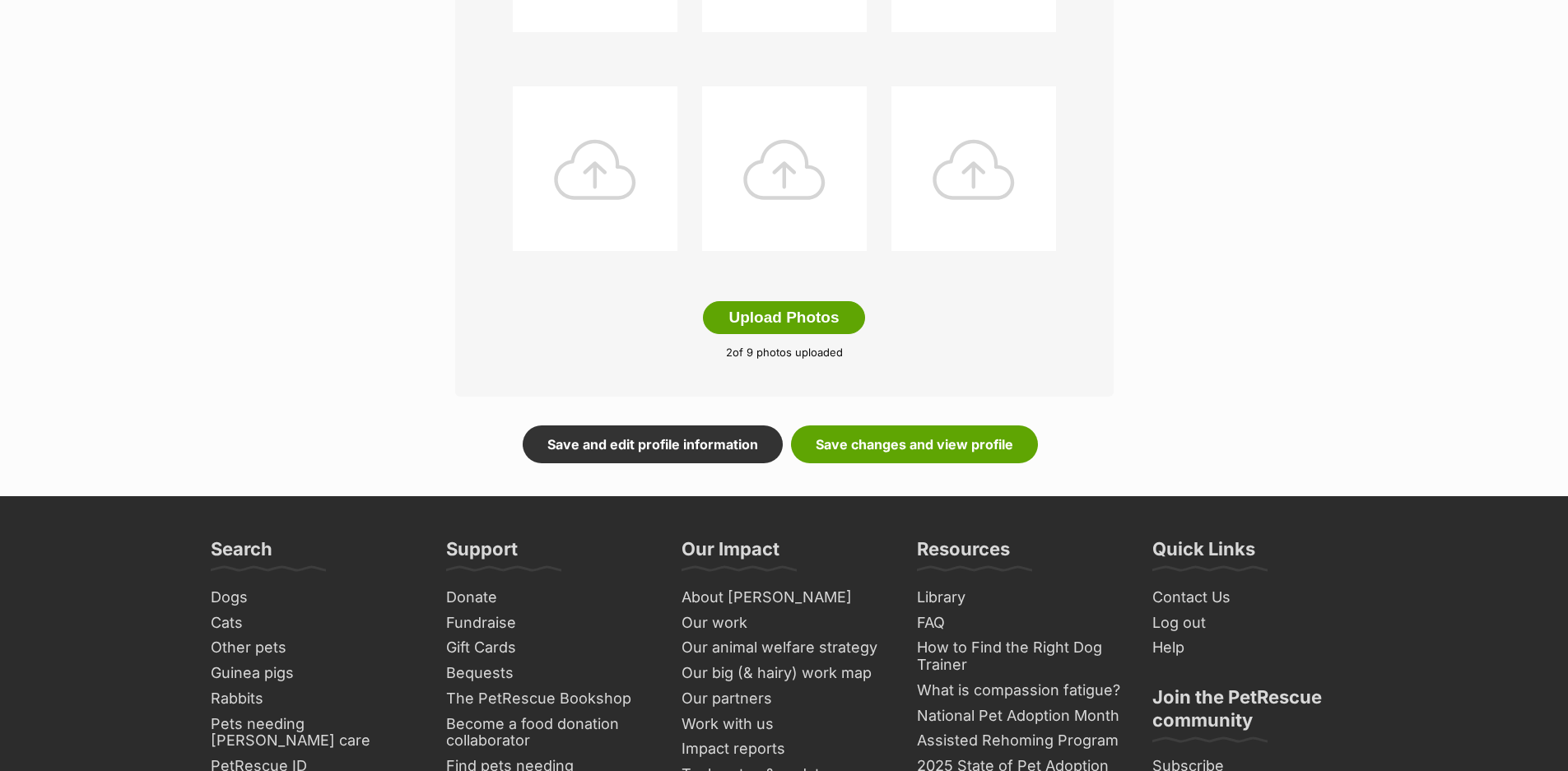
scroll to position [905, 0]
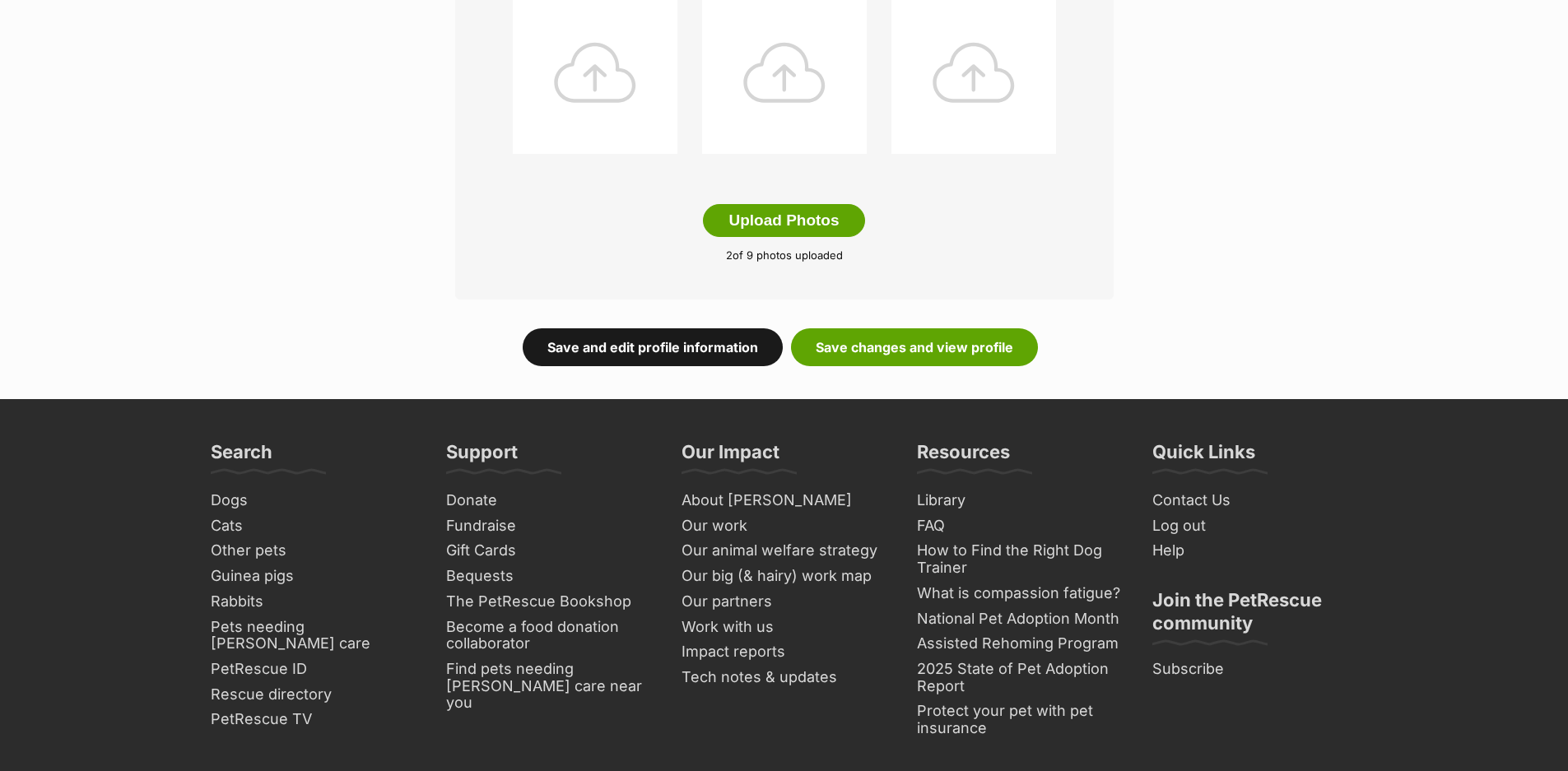
click at [602, 359] on link "Save and edit profile information" at bounding box center [653, 347] width 260 height 38
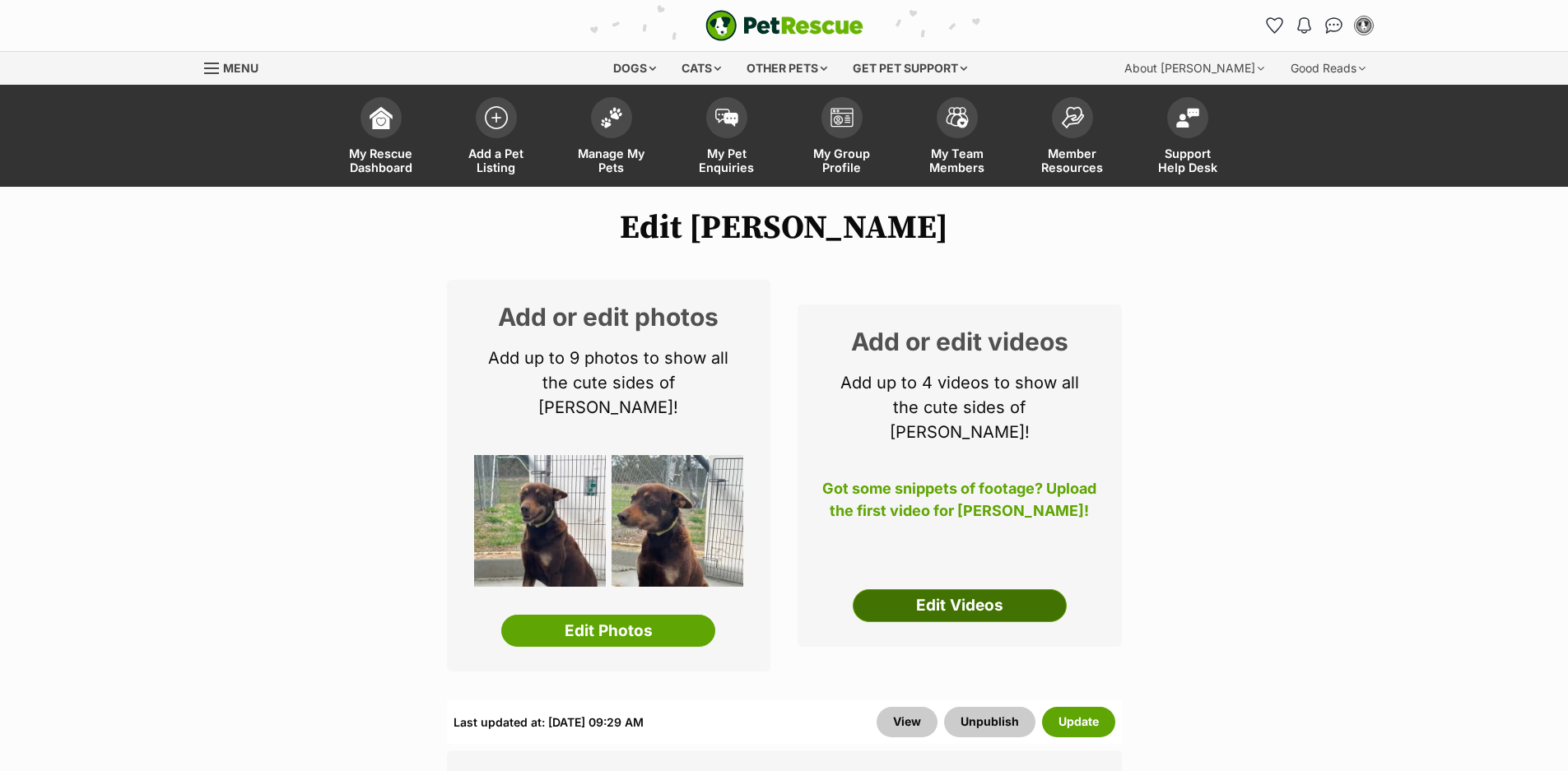
click at [955, 589] on link "Edit Videos" at bounding box center [958, 605] width 214 height 33
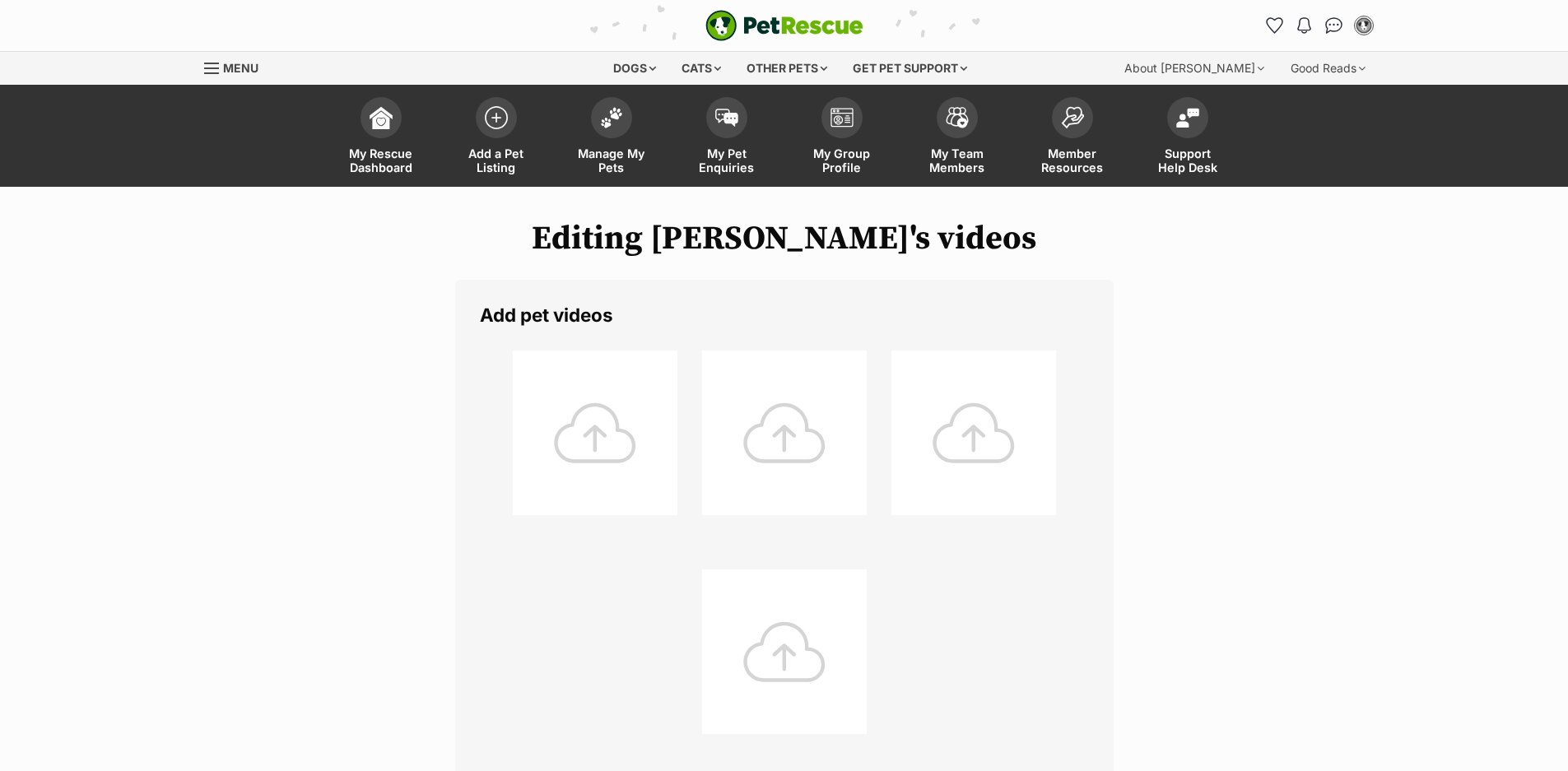
click at [626, 397] on div at bounding box center [594, 433] width 165 height 165
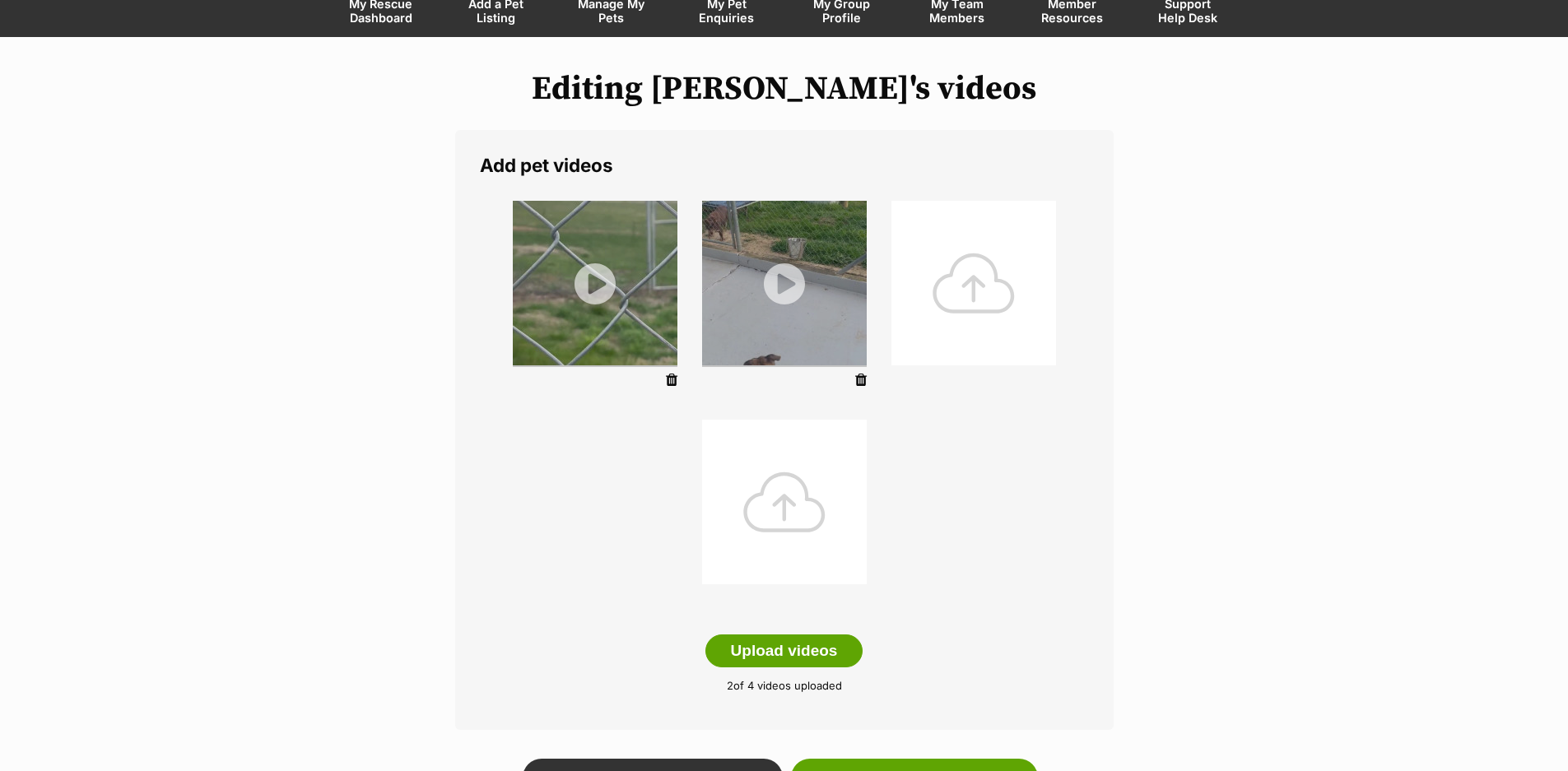
scroll to position [411, 0]
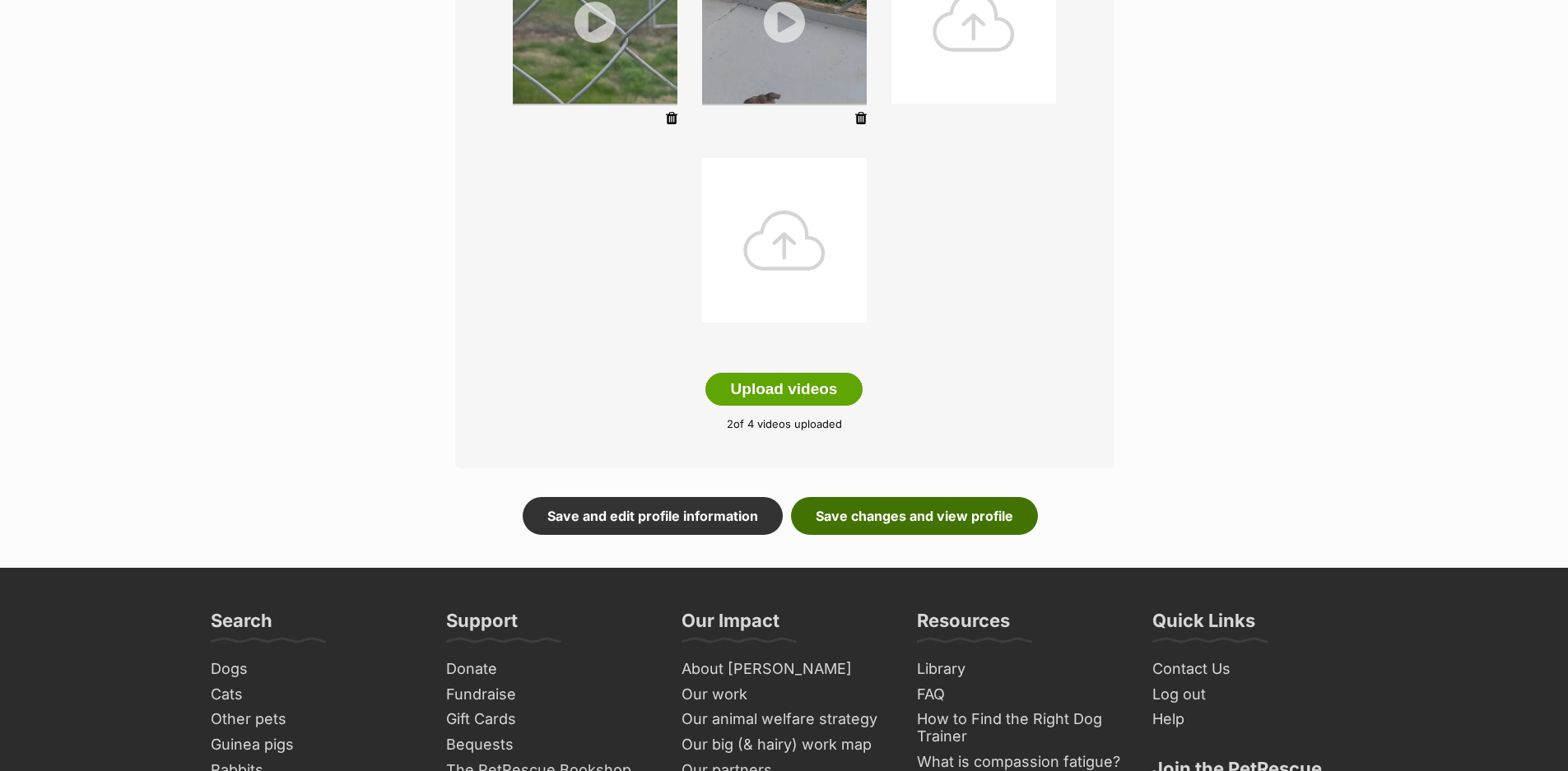
click at [885, 510] on link "Save changes and view profile" at bounding box center [914, 515] width 246 height 38
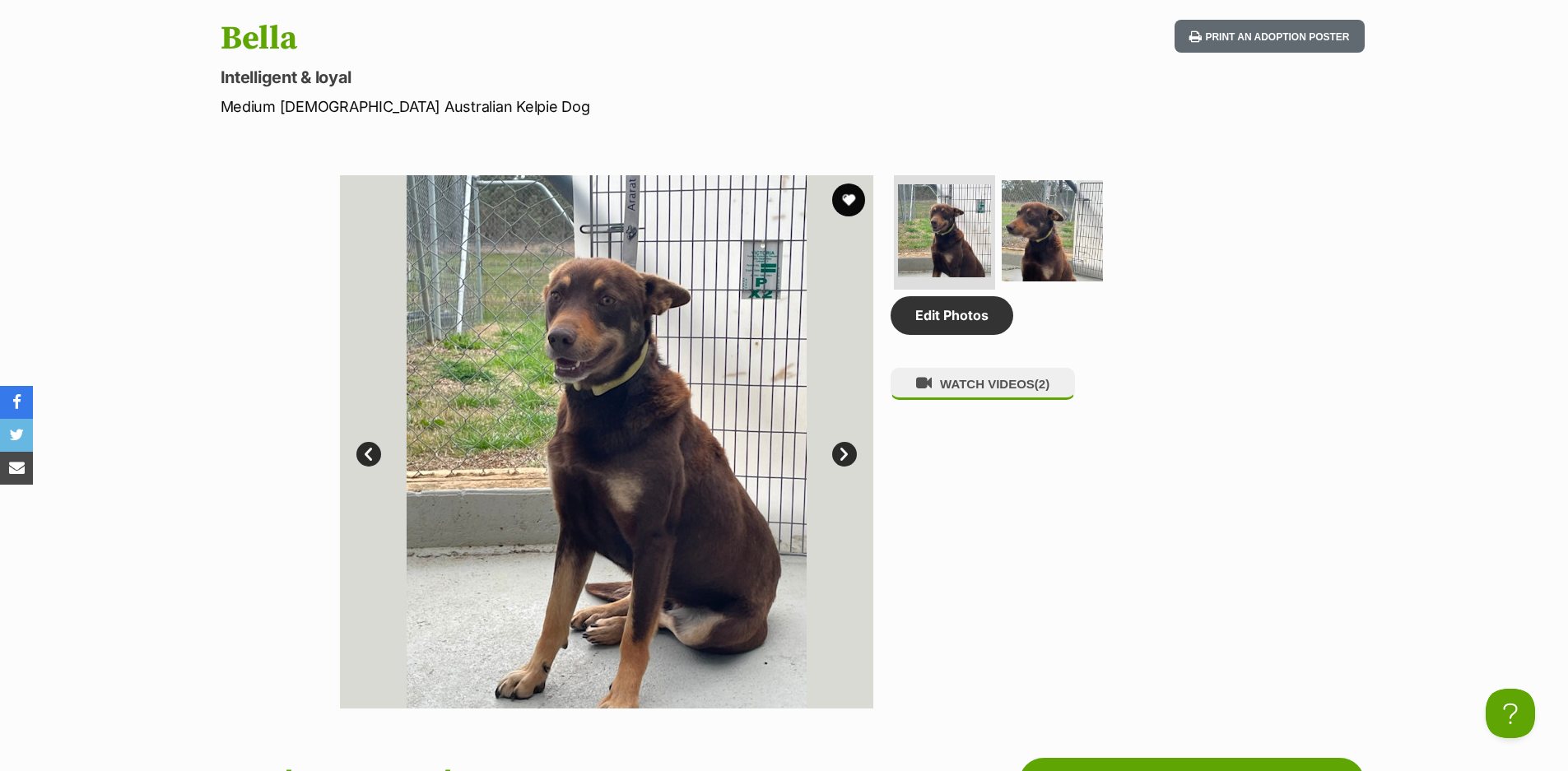
scroll to position [658, 0]
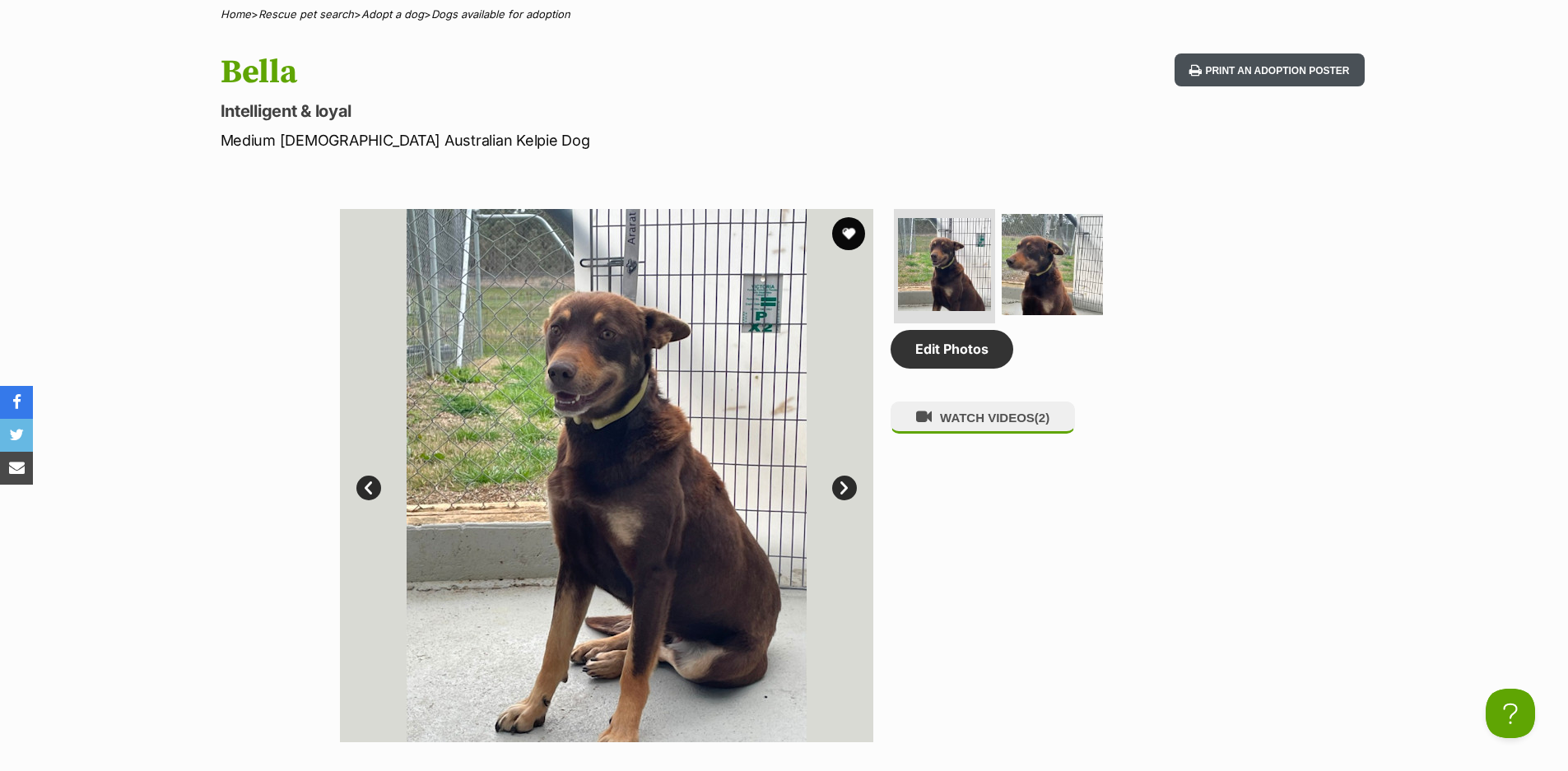
click at [1282, 73] on button "Print an adoption poster" at bounding box center [1269, 71] width 189 height 34
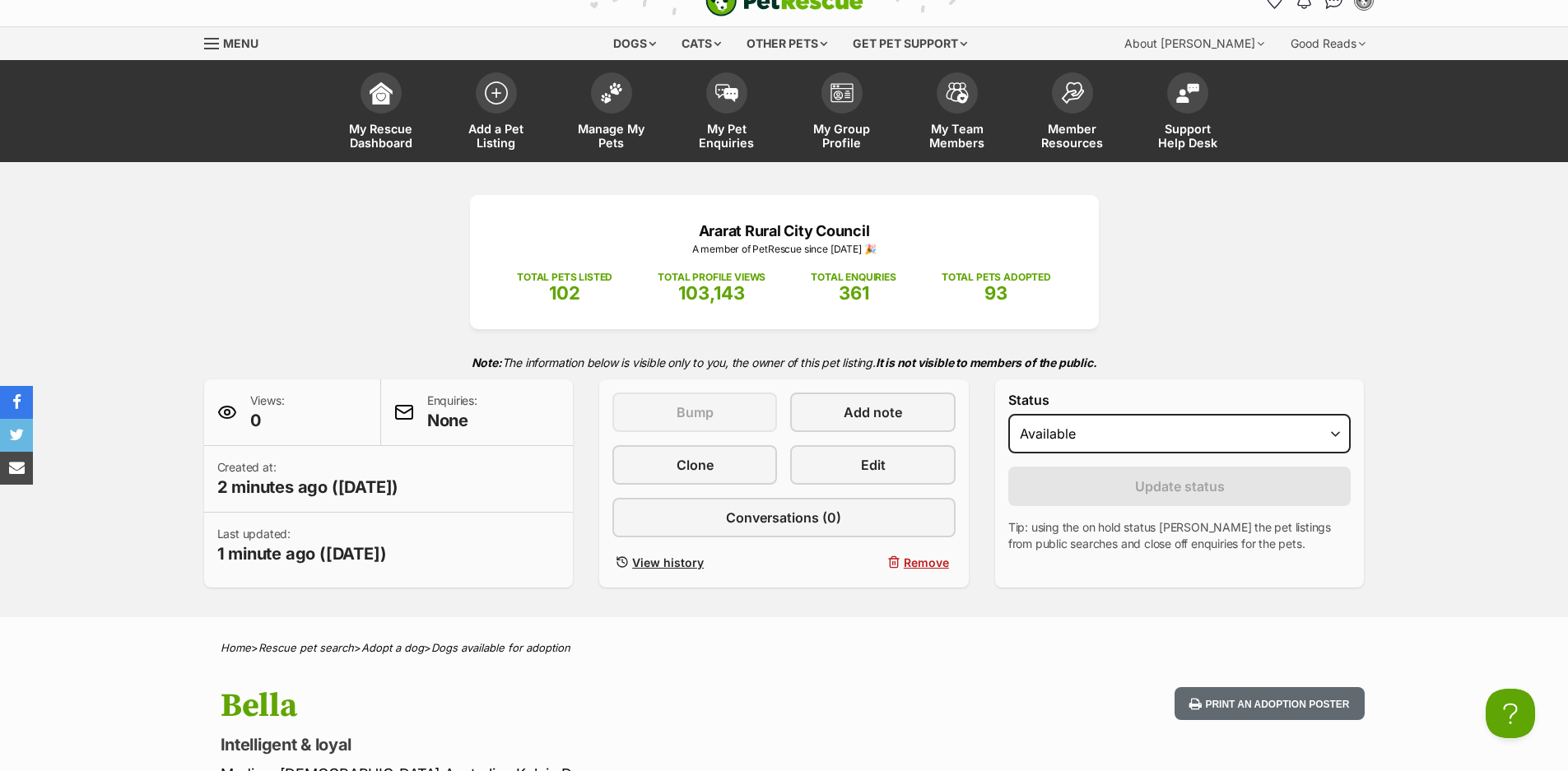
scroll to position [0, 0]
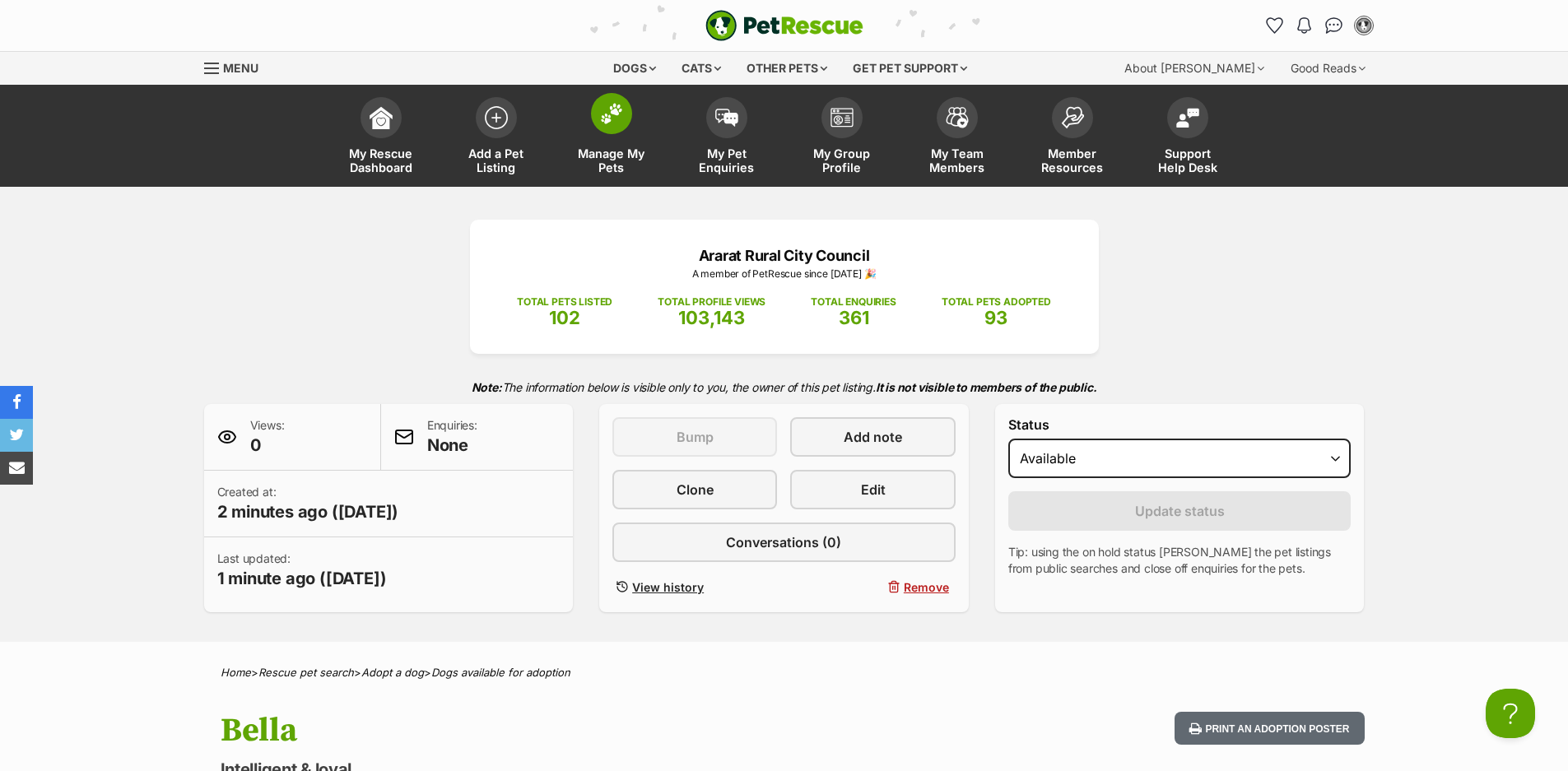
click at [612, 136] on link "Manage My Pets" at bounding box center [611, 137] width 115 height 98
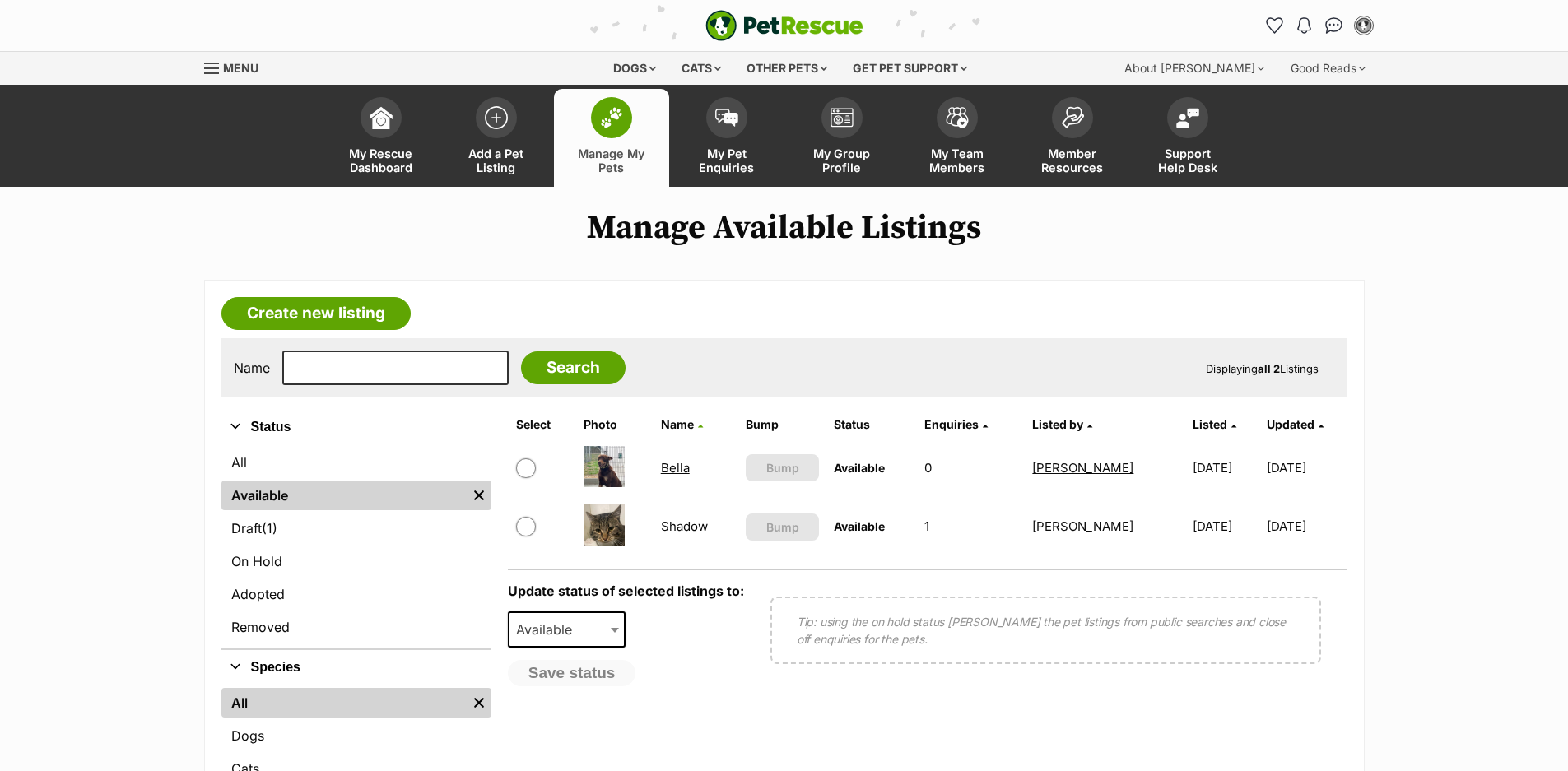
click at [87, 395] on main "Manage Available Listings Create new listing Name Search Displaying all 2 Listi…" at bounding box center [784, 551] width 1568 height 685
